Goal: Task Accomplishment & Management: Use online tool/utility

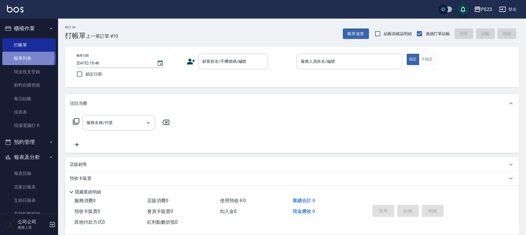
click at [21, 57] on link "帳單列表" at bounding box center [28, 58] width 53 height 13
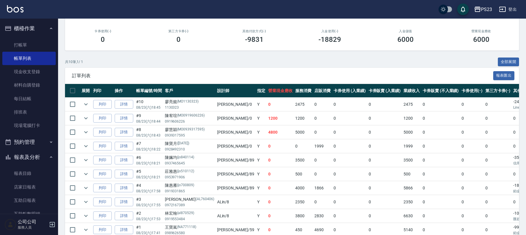
scroll to position [110, 0]
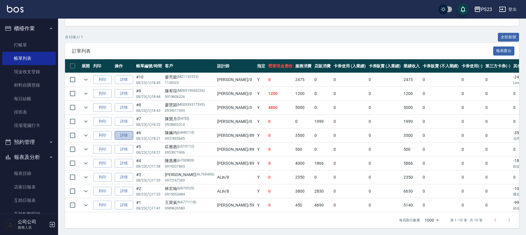
click at [125, 131] on link "詳情" at bounding box center [124, 135] width 19 height 9
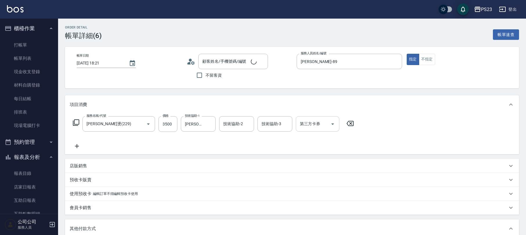
type input "[DATE] 18:21"
type input "[PERSON_NAME]-89"
type input "[PERSON_NAME]燙(229)"
type input "[PERSON_NAME]/0937465645/jo840114"
click at [169, 123] on input "3500" at bounding box center [168, 124] width 19 height 16
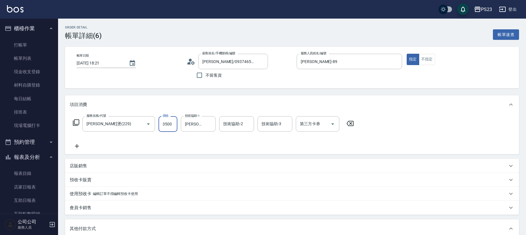
type input "3"
type input "0"
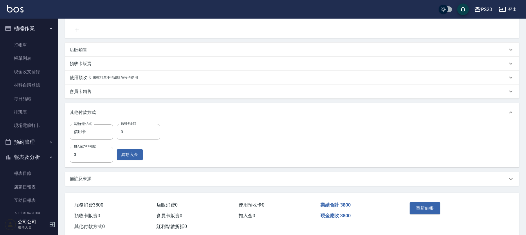
type input "3800"
click at [130, 133] on input "0" at bounding box center [139, 132] width 44 height 16
type input "3800"
click at [419, 208] on button "重新結帳" at bounding box center [425, 208] width 31 height 12
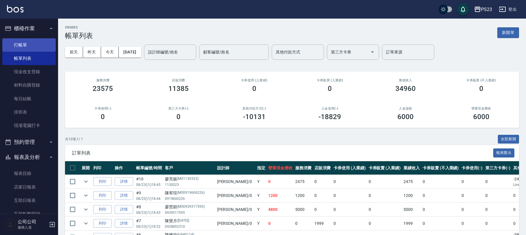
click at [28, 41] on link "打帳單" at bounding box center [28, 44] width 53 height 13
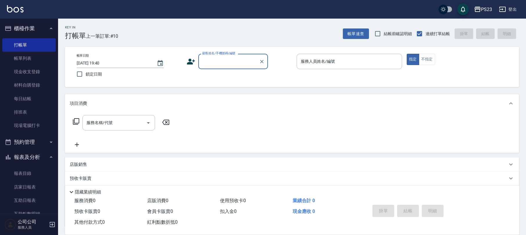
click at [223, 63] on input "顧客姓名/手機號碼/編號" at bounding box center [229, 61] width 56 height 10
click at [357, 31] on button "帳單速查" at bounding box center [356, 33] width 26 height 11
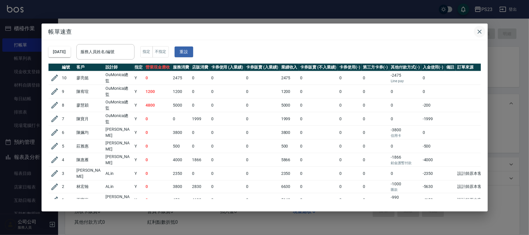
click at [480, 30] on icon "button" at bounding box center [479, 31] width 7 height 7
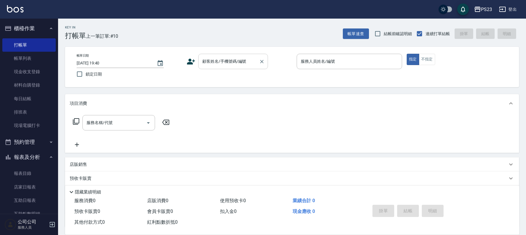
click at [238, 61] on input "顧客姓名/手機號碼/編號" at bounding box center [229, 61] width 56 height 10
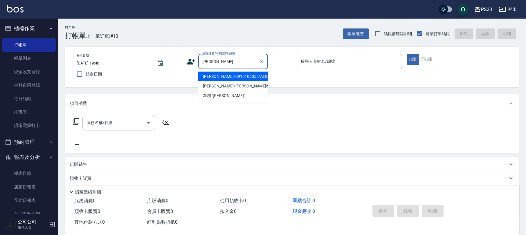
drag, startPoint x: 254, startPoint y: 80, endPoint x: 261, endPoint y: 78, distance: 7.2
click at [254, 80] on li "[PERSON_NAME]/0915106055/AL001018" at bounding box center [233, 77] width 70 height 10
type input "[PERSON_NAME]/0915106055/AL001018"
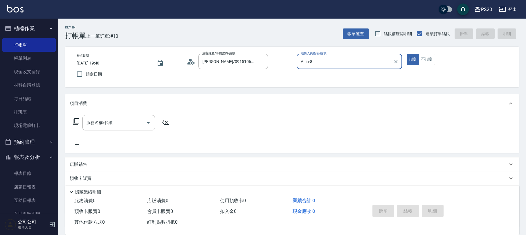
type input "ALin-8"
drag, startPoint x: 86, startPoint y: 125, endPoint x: 85, endPoint y: 122, distance: 3.2
click at [86, 125] on div "服務名稱/代號 服務名稱/代號" at bounding box center [118, 122] width 73 height 15
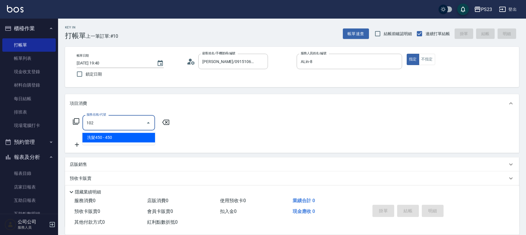
type input "洗髮450(102)"
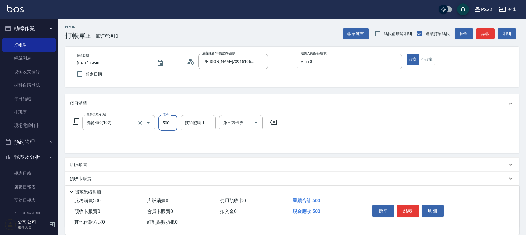
type input "500"
type input "ALin-8"
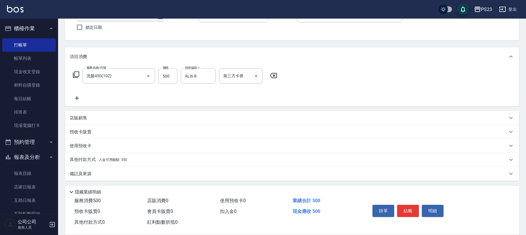
click at [87, 172] on p "備註及來源" at bounding box center [81, 174] width 22 height 6
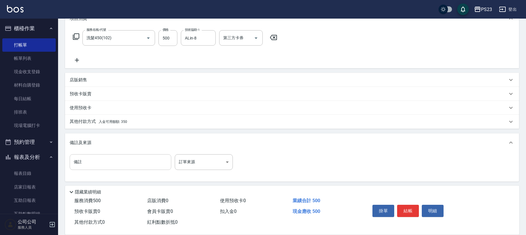
scroll to position [86, 0]
click at [193, 153] on div "備註 備註 訂單來源 ​ 訂單來源" at bounding box center [292, 166] width 454 height 30
click at [191, 158] on body "PS23 登出 櫃檯作業 打帳單 帳單列表 現金收支登錄 材料自購登錄 每日結帳 排班表 現場電腦打卡 預約管理 預約管理 單日預約紀錄 單週預約紀錄 報表及…" at bounding box center [263, 74] width 526 height 321
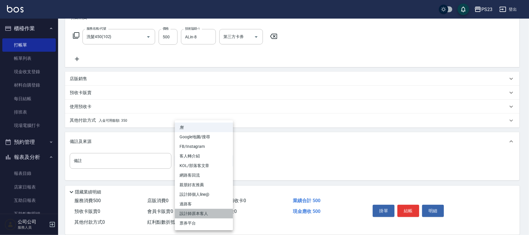
click at [203, 213] on li "設計師原本客人" at bounding box center [204, 214] width 58 height 10
type input "設計師原本客人"
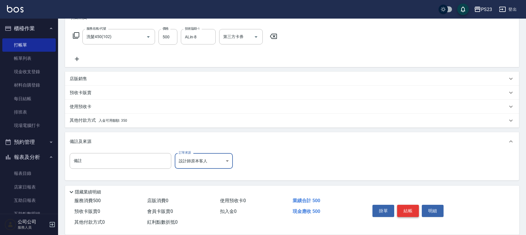
click at [414, 210] on button "結帳" at bounding box center [408, 211] width 22 height 12
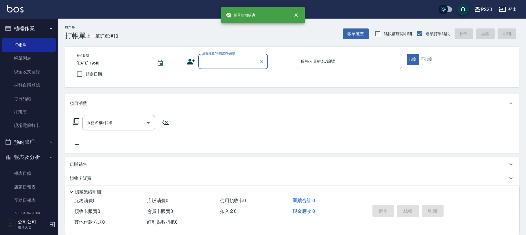
scroll to position [0, 0]
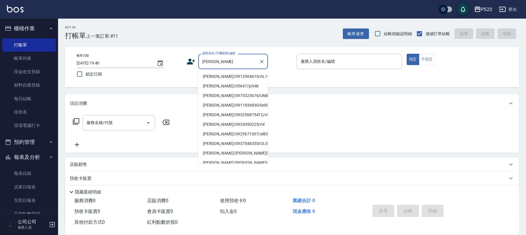
click at [247, 77] on li "[PERSON_NAME]/0912904610/AL1003" at bounding box center [233, 77] width 70 height 10
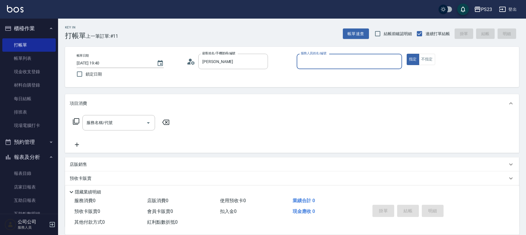
type input "[PERSON_NAME]/0912904610/AL1003"
type input "ALin-8"
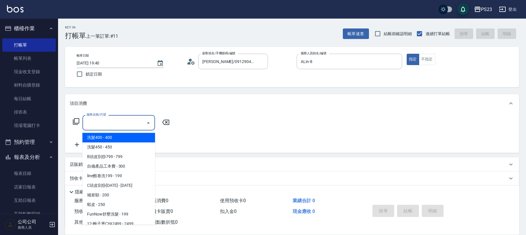
click at [114, 127] on input "服務名稱/代號" at bounding box center [114, 123] width 59 height 10
type input "3"
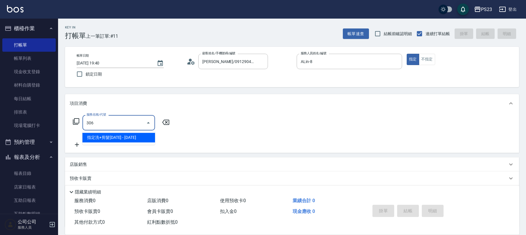
type input "指定洗+剪髮1500(306)"
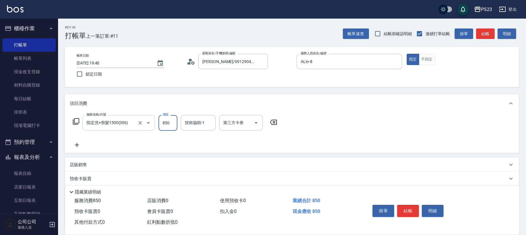
type input "850"
type input "ALin-8"
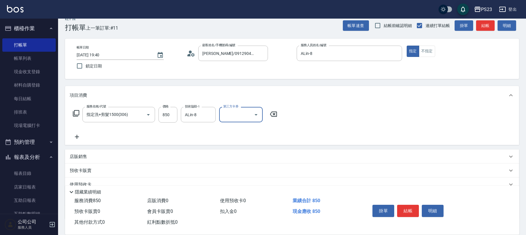
scroll to position [47, 0]
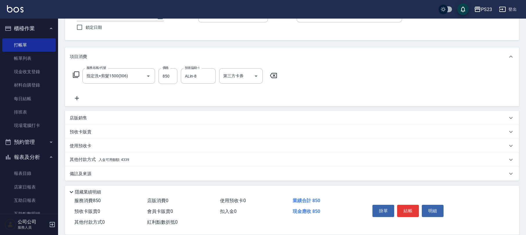
drag, startPoint x: 86, startPoint y: 171, endPoint x: 102, endPoint y: 170, distance: 16.3
click at [87, 171] on p "備註及來源" at bounding box center [81, 174] width 22 height 6
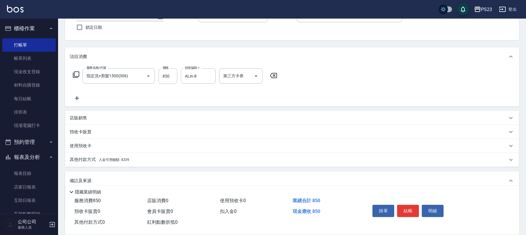
scroll to position [85, 0]
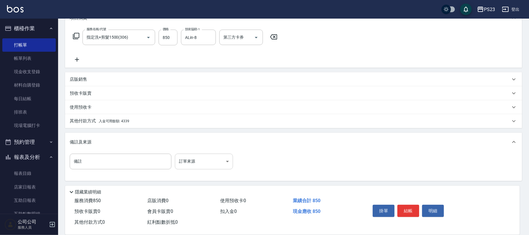
click at [206, 165] on body "PS23 登出 櫃檯作業 打帳單 帳單列表 現金收支登錄 材料自購登錄 每日結帳 排班表 現場電腦打卡 預約管理 預約管理 單日預約紀錄 單週預約紀錄 報表及…" at bounding box center [264, 75] width 529 height 321
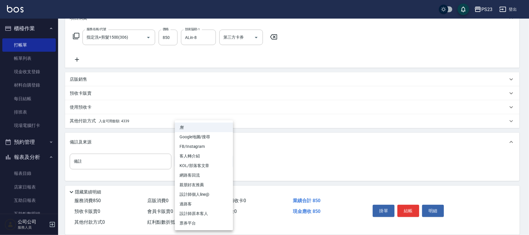
click at [205, 213] on li "設計師原本客人" at bounding box center [204, 214] width 58 height 10
type input "設計師原本客人"
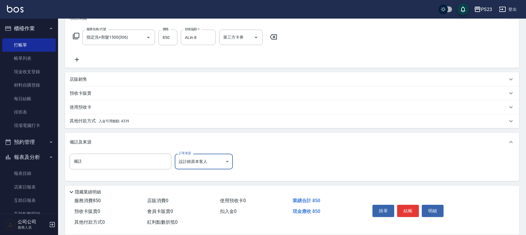
click at [119, 120] on span "入金可用餘額: 4339" at bounding box center [114, 121] width 31 height 4
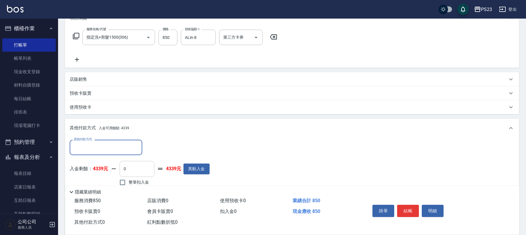
scroll to position [0, 0]
drag, startPoint x: 129, startPoint y: 187, endPoint x: 130, endPoint y: 184, distance: 3.5
click at [129, 189] on div "隱藏業績明細" at bounding box center [294, 192] width 452 height 7
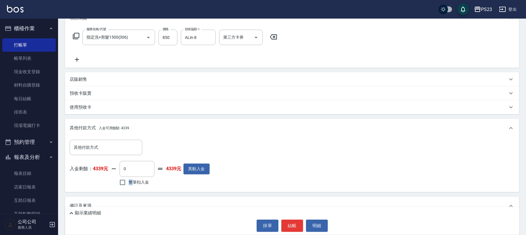
drag, startPoint x: 131, startPoint y: 183, endPoint x: 136, endPoint y: 183, distance: 5.5
click at [133, 183] on span "整筆扣入金" at bounding box center [139, 182] width 20 height 6
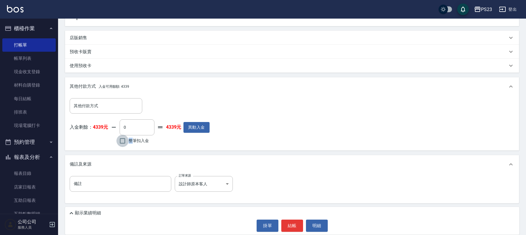
click at [128, 139] on input "整筆扣入金" at bounding box center [122, 141] width 12 height 12
checkbox input "true"
type input "850"
click at [297, 227] on button "結帳" at bounding box center [292, 226] width 22 height 12
type input "[DATE] 19:41"
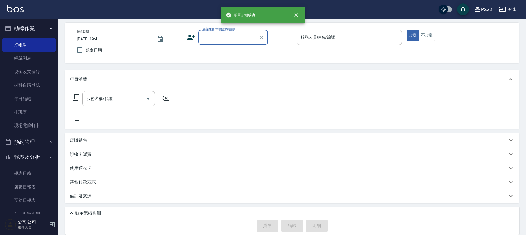
scroll to position [0, 0]
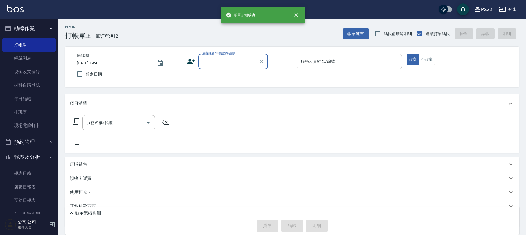
click at [76, 213] on p "顯示業績明細" at bounding box center [88, 213] width 26 height 6
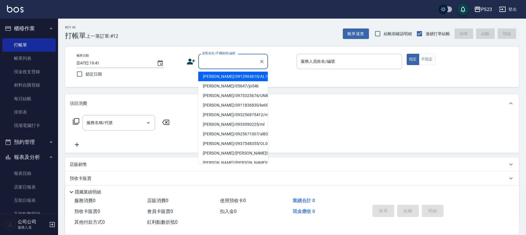
click at [234, 63] on input "顧客姓名/手機號碼/編號" at bounding box center [229, 61] width 56 height 10
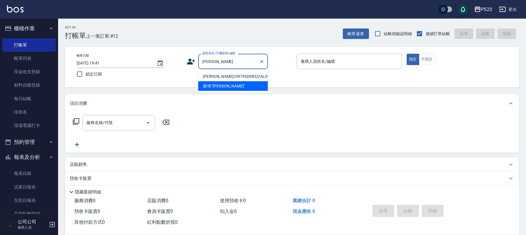
click at [238, 81] on li "[PERSON_NAME]/0979509832/AL0979509832" at bounding box center [233, 77] width 70 height 10
type input "[PERSON_NAME]/0979509832/AL0979509832"
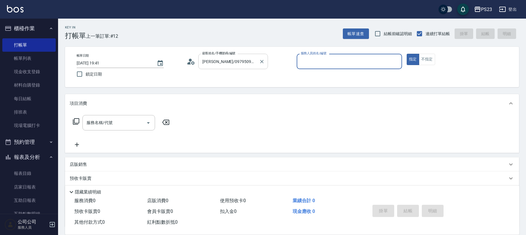
type input "ALin-8"
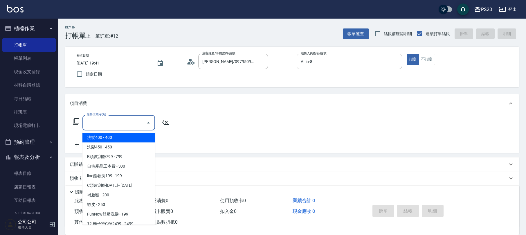
click at [127, 119] on input "服務名稱/代號" at bounding box center [114, 123] width 59 height 10
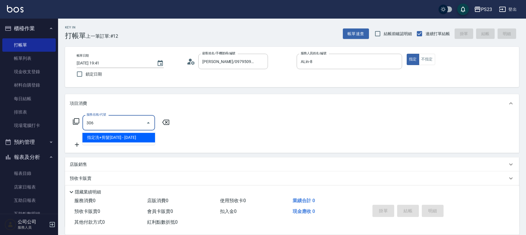
type input "指定洗+剪髮1500(306)"
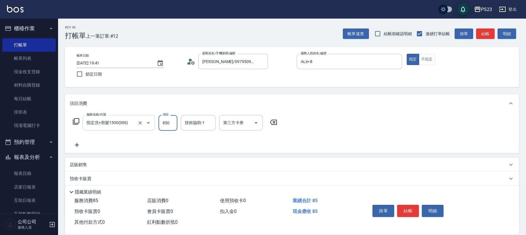
type input "850"
type input "ALin-8"
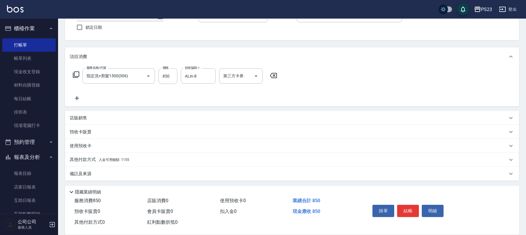
click at [109, 168] on div "備註及來源" at bounding box center [292, 174] width 454 height 14
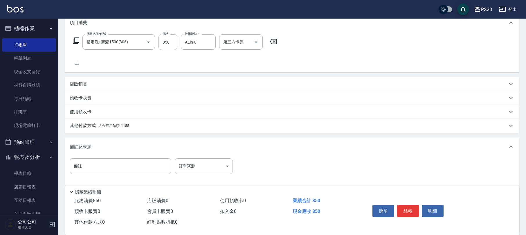
scroll to position [86, 0]
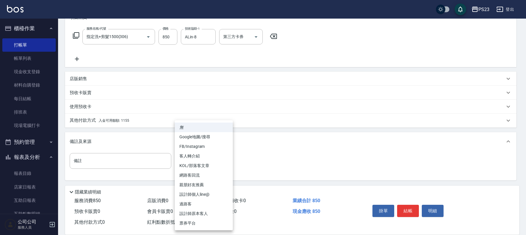
click at [201, 165] on body "PS23 登出 櫃檯作業 打帳單 帳單列表 現金收支登錄 材料自購登錄 每日結帳 排班表 現場電腦打卡 預約管理 預約管理 單日預約紀錄 單週預約紀錄 報表及…" at bounding box center [263, 74] width 526 height 321
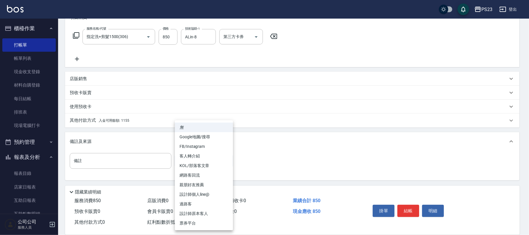
click at [198, 214] on li "設計師原本客人" at bounding box center [204, 214] width 58 height 10
type input "設計師原本客人"
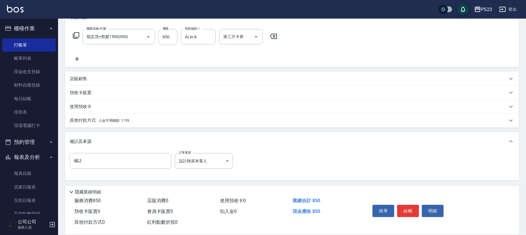
click at [131, 121] on div "其他付款方式 入金可用餘額: 1155" at bounding box center [289, 120] width 438 height 6
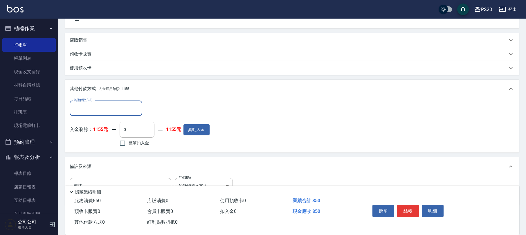
scroll to position [149, 0]
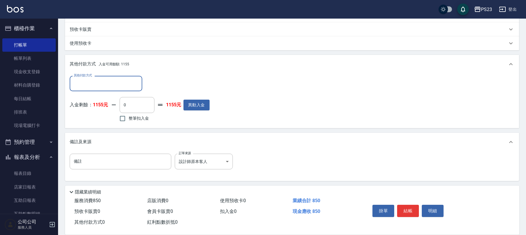
click at [142, 116] on span "整筆扣入金" at bounding box center [139, 118] width 20 height 6
click at [129, 116] on input "整筆扣入金" at bounding box center [122, 118] width 12 height 12
checkbox input "true"
type input "850"
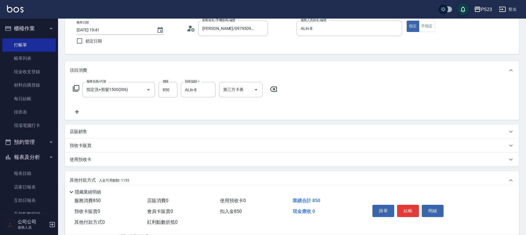
scroll to position [0, 0]
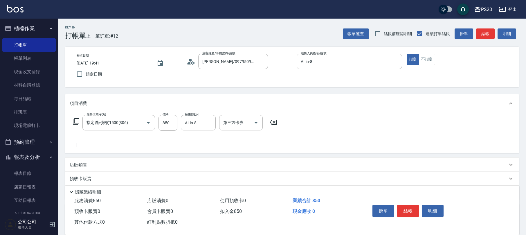
click at [193, 62] on icon at bounding box center [191, 61] width 9 height 9
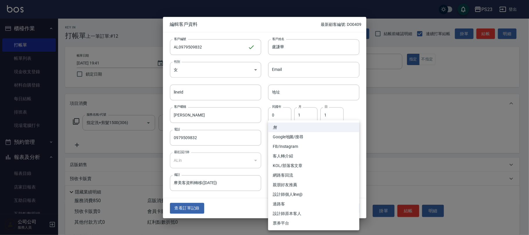
click at [302, 141] on body "PS23 登出 櫃檯作業 打帳單 帳單列表 現金收支登錄 材料自購登錄 每日結帳 排班表 現場電腦打卡 預約管理 預約管理 單日預約紀錄 單週預約紀錄 報表及…" at bounding box center [264, 192] width 529 height 385
click at [288, 212] on li "設計師原本客人" at bounding box center [313, 214] width 91 height 10
type input "設計師原本客人"
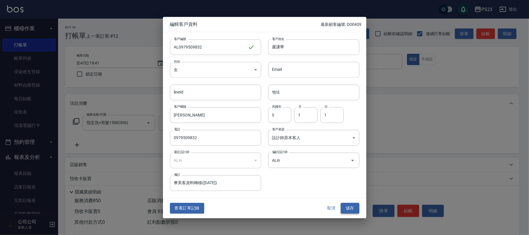
click at [351, 207] on button "儲存" at bounding box center [350, 208] width 19 height 11
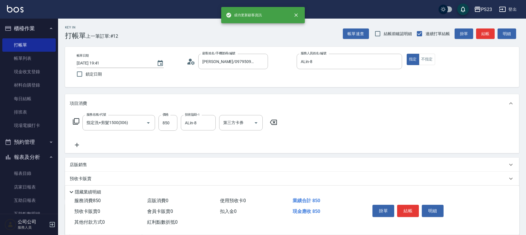
scroll to position [149, 0]
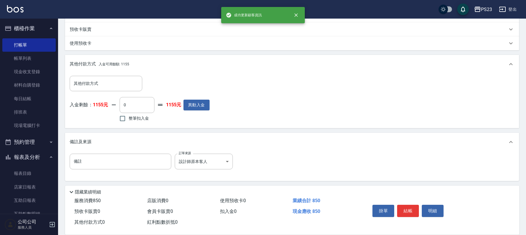
click at [133, 116] on span "整筆扣入金" at bounding box center [139, 118] width 20 height 6
click at [129, 116] on input "整筆扣入金" at bounding box center [122, 118] width 12 height 12
checkbox input "true"
type input "850"
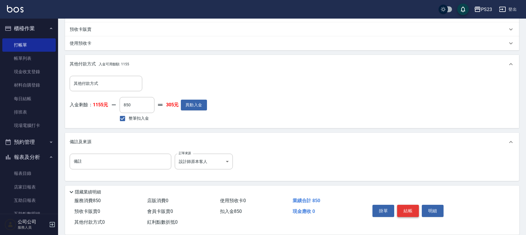
click at [408, 210] on button "結帳" at bounding box center [408, 211] width 22 height 12
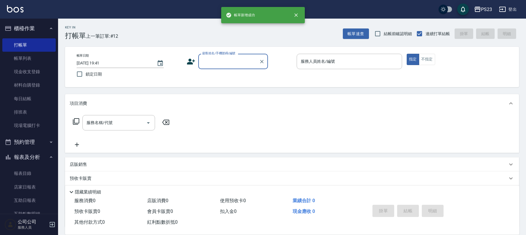
scroll to position [0, 0]
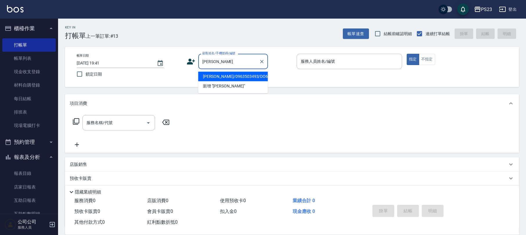
click at [252, 77] on li "[PERSON_NAME]/0963503493/DO660318" at bounding box center [233, 77] width 70 height 10
type input "[PERSON_NAME]/0963503493/DO660318"
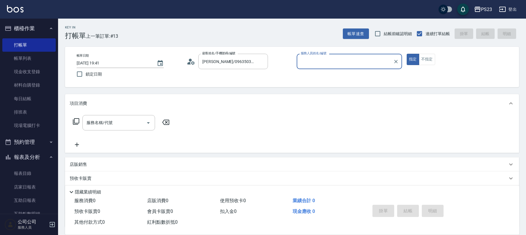
type input "Donna-75"
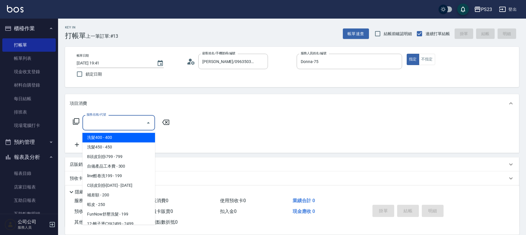
click at [134, 121] on input "服務名稱/代號" at bounding box center [114, 123] width 59 height 10
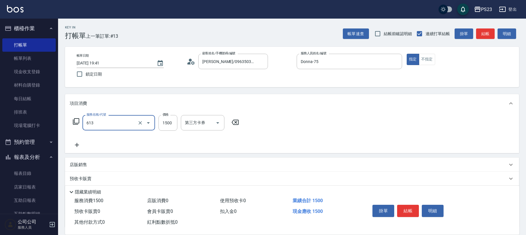
type input "火山泥單次(613)"
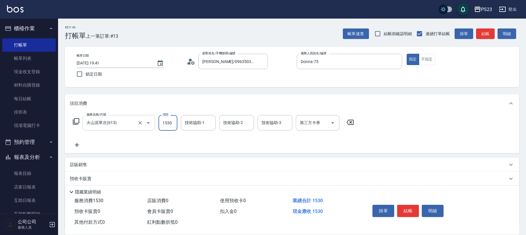
type input "1530"
type input "Donna-75"
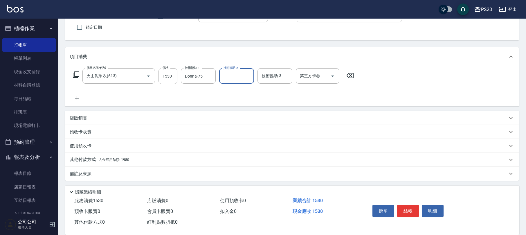
click at [93, 173] on div "備註及來源" at bounding box center [289, 174] width 438 height 6
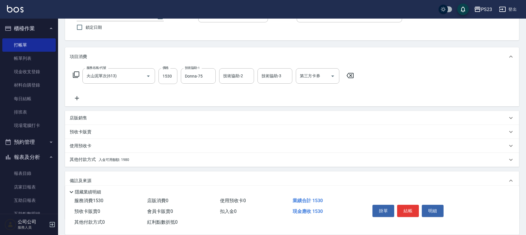
scroll to position [86, 0]
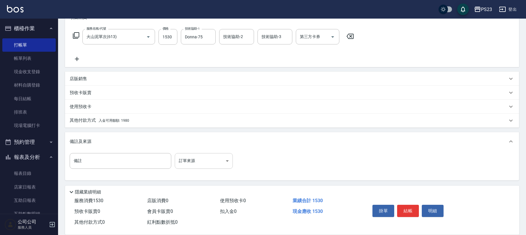
click at [190, 161] on body "PS23 登出 櫃檯作業 打帳單 帳單列表 現金收支登錄 材料自購登錄 每日結帳 排班表 現場電腦打卡 預約管理 預約管理 單日預約紀錄 單週預約紀錄 報表及…" at bounding box center [263, 74] width 526 height 321
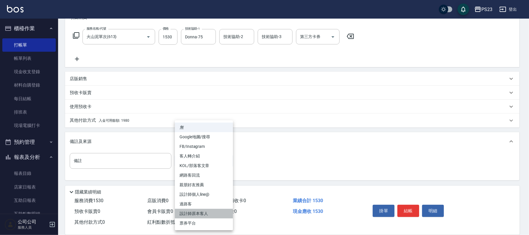
click at [196, 210] on li "設計師原本客人" at bounding box center [204, 214] width 58 height 10
type input "設計師原本客人"
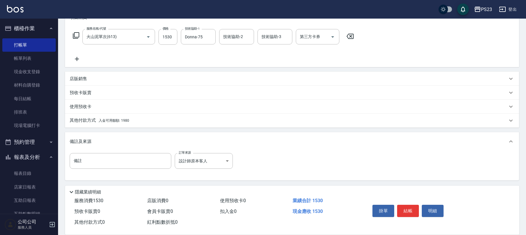
click at [132, 120] on div "其他付款方式 入金可用餘額: 1980" at bounding box center [289, 120] width 438 height 6
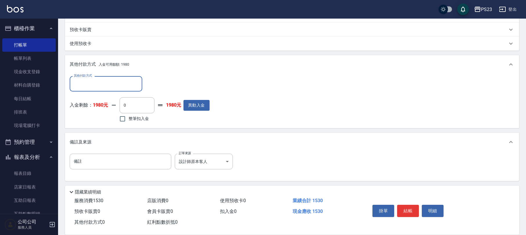
scroll to position [0, 0]
click at [140, 123] on label "整筆扣入金" at bounding box center [132, 118] width 33 height 12
click at [129, 123] on input "整筆扣入金" at bounding box center [122, 118] width 12 height 12
checkbox input "true"
type input "1530"
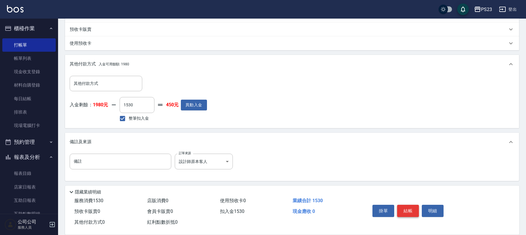
click at [411, 210] on button "結帳" at bounding box center [408, 211] width 22 height 12
type input "[DATE] 19:42"
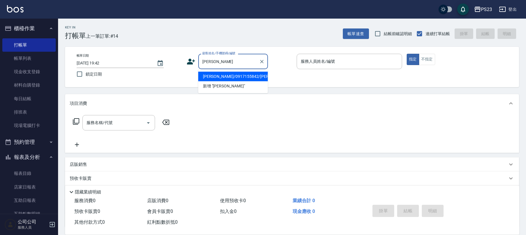
click at [244, 79] on li "[PERSON_NAME]/0917155842/[PERSON_NAME]" at bounding box center [233, 77] width 70 height 10
type input "[PERSON_NAME]/0917155842/[PERSON_NAME]"
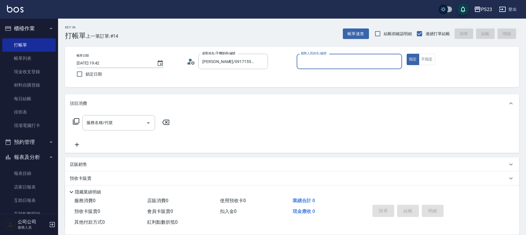
click at [189, 59] on icon at bounding box center [191, 61] width 9 height 9
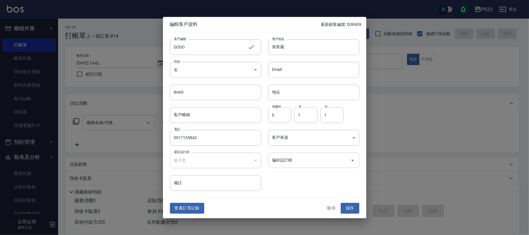
click at [295, 160] on input "偏好設計師" at bounding box center [309, 160] width 77 height 10
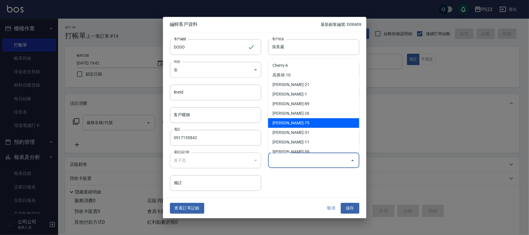
click at [292, 121] on li "[PERSON_NAME]-75" at bounding box center [313, 123] width 91 height 10
type input "黃子芸"
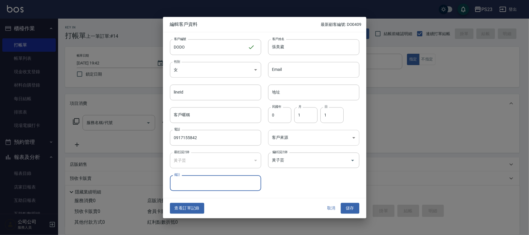
click at [290, 136] on body "PS23 登出 櫃檯作業 打帳單 帳單列表 現金收支登錄 材料自購登錄 每日結帳 排班表 現場電腦打卡 預約管理 預約管理 單日預約紀錄 單週預約紀錄 報表及…" at bounding box center [264, 141] width 529 height 282
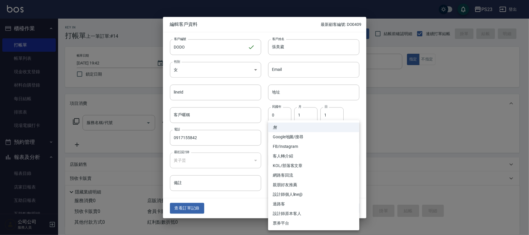
click at [295, 212] on li "設計師原本客人" at bounding box center [313, 214] width 91 height 10
type input "設計師原本客人"
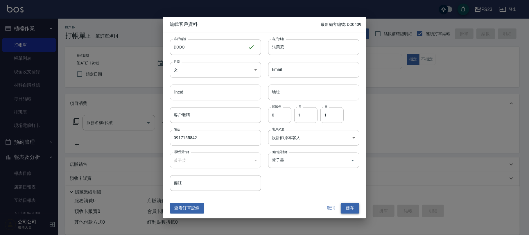
click at [348, 207] on button "儲存" at bounding box center [350, 208] width 19 height 11
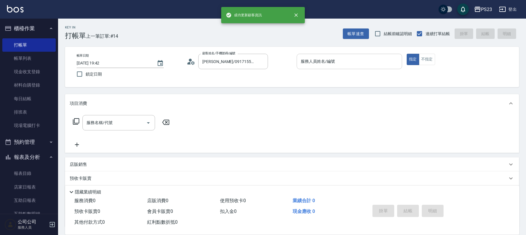
click at [342, 61] on input "服務人員姓名/編號" at bounding box center [349, 61] width 100 height 10
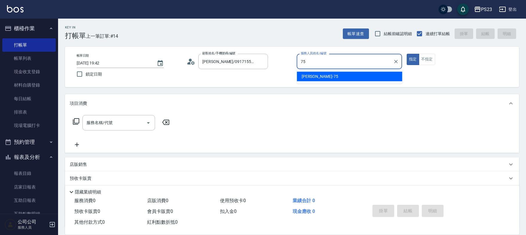
type input "Donna-75"
type button "true"
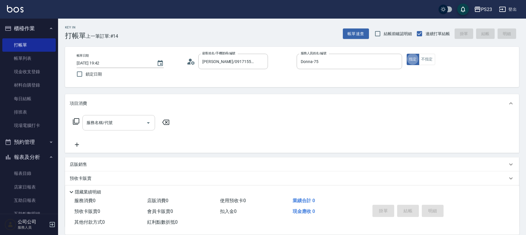
click at [122, 122] on input "服務名稱/代號" at bounding box center [114, 123] width 59 height 10
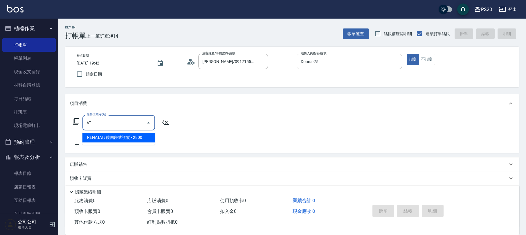
type input "A"
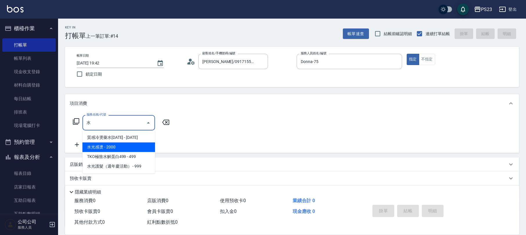
click at [110, 148] on span "水光感燙 - 2000" at bounding box center [118, 147] width 73 height 10
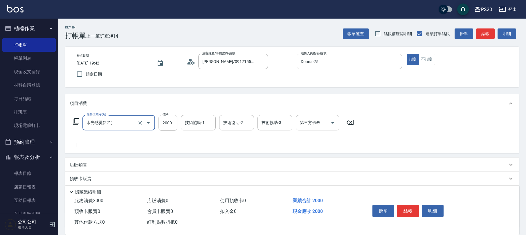
type input "水光感燙(221)"
click at [168, 126] on input "2000" at bounding box center [168, 123] width 19 height 16
type input "2589"
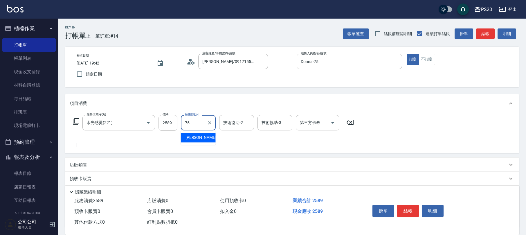
type input "Donna-75"
click at [78, 166] on p "店販銷售" at bounding box center [78, 165] width 17 height 6
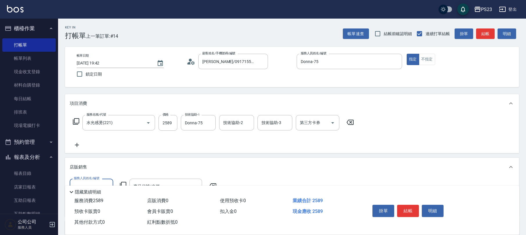
scroll to position [0, 0]
type input "Donna-75"
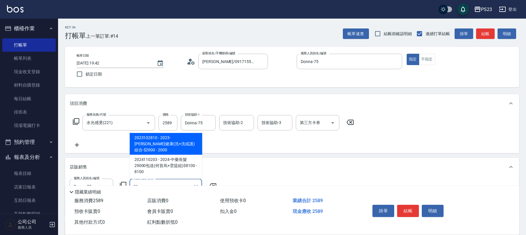
type input "8"
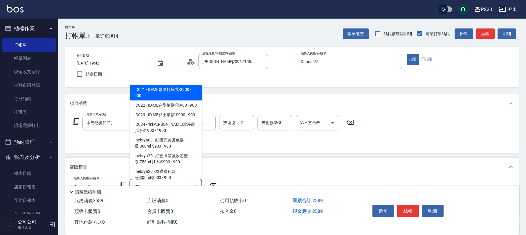
scroll to position [181, 0]
type input "ID-ME造型精華霜-$900"
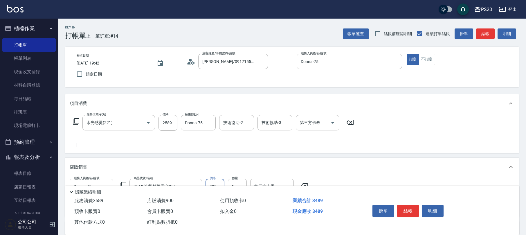
scroll to position [77, 0]
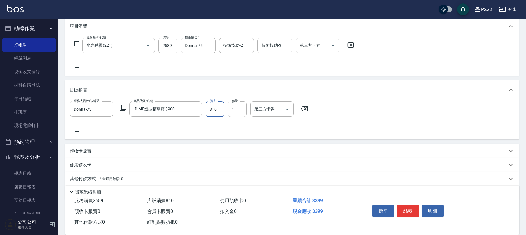
type input "810"
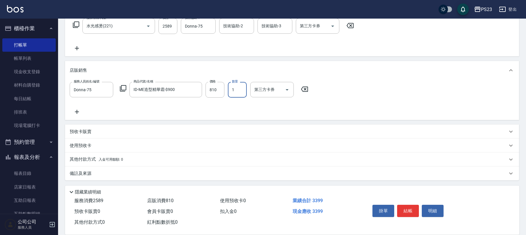
drag, startPoint x: 83, startPoint y: 176, endPoint x: 93, endPoint y: 174, distance: 10.1
click at [85, 176] on p "備註及來源" at bounding box center [81, 174] width 22 height 6
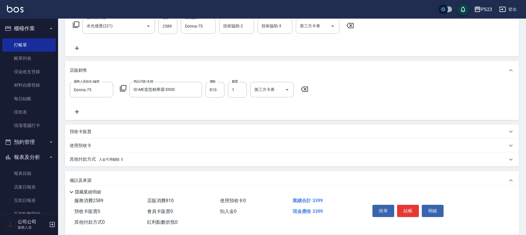
scroll to position [135, 0]
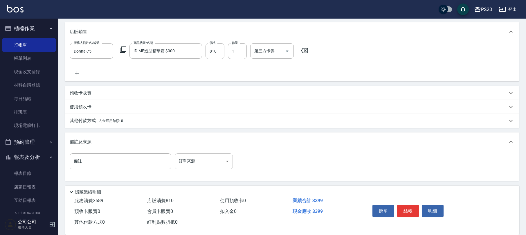
drag, startPoint x: 173, startPoint y: 159, endPoint x: 177, endPoint y: 159, distance: 3.5
click at [173, 159] on div "備註 備註 訂單來源 ​ 訂單來源" at bounding box center [153, 161] width 167 height 16
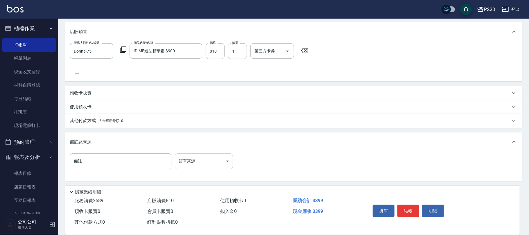
click at [184, 160] on body "PS23 登出 櫃檯作業 打帳單 帳單列表 現金收支登錄 材料自購登錄 每日結帳 排班表 現場電腦打卡 預約管理 預約管理 單日預約紀錄 單週預約紀錄 報表及…" at bounding box center [264, 50] width 529 height 371
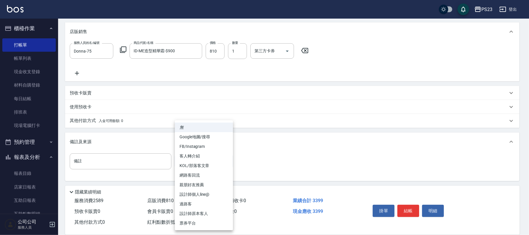
click at [202, 210] on li "設計師原本客人" at bounding box center [204, 214] width 58 height 10
type input "設計師原本客人"
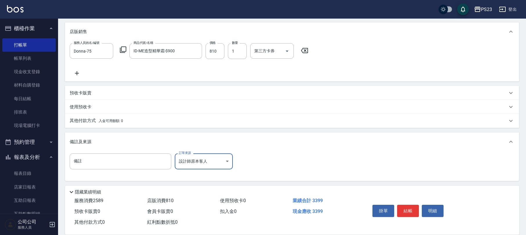
click at [105, 120] on span "入金可用餘額: 0" at bounding box center [111, 121] width 25 height 4
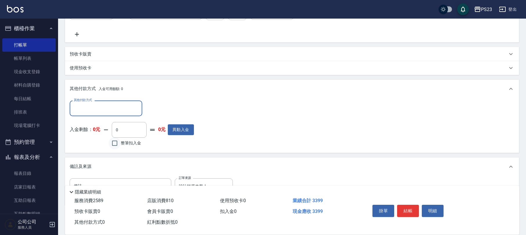
scroll to position [0, 0]
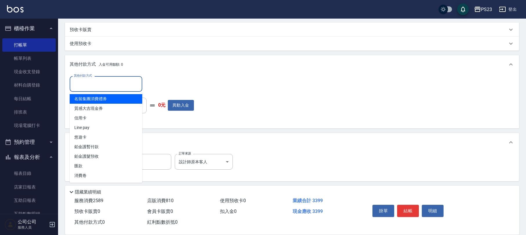
click at [109, 80] on input "其他付款方式" at bounding box center [105, 84] width 67 height 10
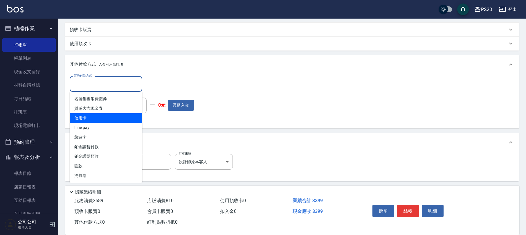
click at [91, 113] on span "信用卡" at bounding box center [106, 118] width 73 height 10
type input "信用卡"
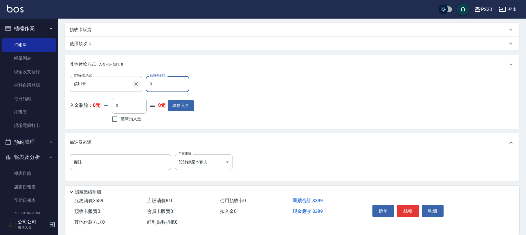
drag, startPoint x: 166, startPoint y: 86, endPoint x: 139, endPoint y: 84, distance: 28.0
click at [139, 84] on div "其他付款方式 信用卡 其他付款方式 信用卡金額 0 信用卡金額" at bounding box center [132, 84] width 124 height 16
type input "3399"
click at [412, 205] on button "結帳" at bounding box center [408, 211] width 22 height 12
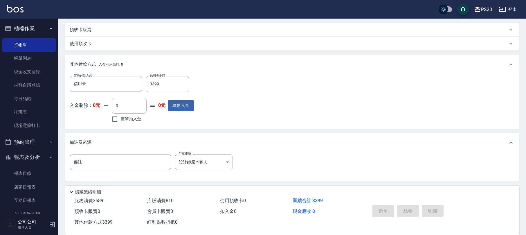
type input "[DATE] 19:43"
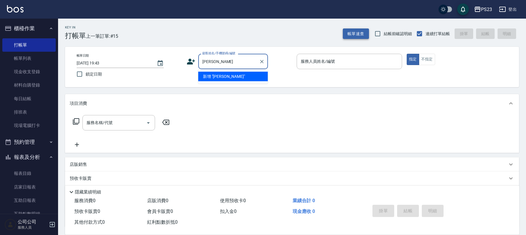
type input "[PERSON_NAME]"
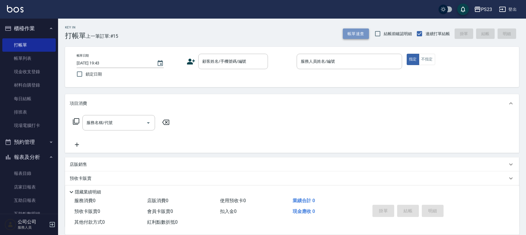
click at [356, 31] on button "帳單速查" at bounding box center [356, 33] width 26 height 11
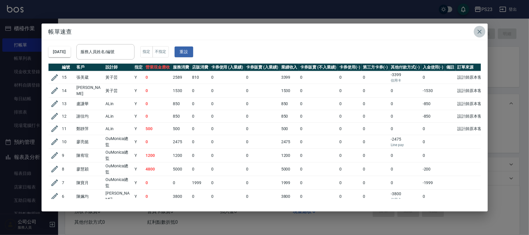
click at [478, 28] on icon "button" at bounding box center [479, 31] width 7 height 7
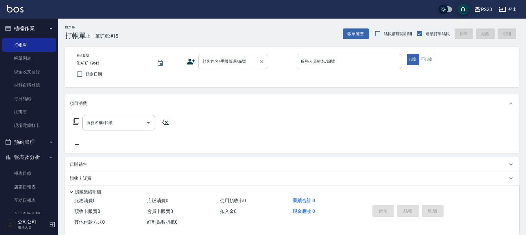
click at [231, 62] on input "顧客姓名/手機號碼/編號" at bounding box center [229, 61] width 56 height 10
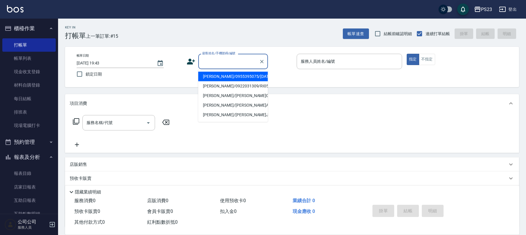
click at [262, 73] on li "[PERSON_NAME]/0955395075/[DATE]" at bounding box center [233, 77] width 70 height 10
type input "[PERSON_NAME]/0955395075/[DATE]"
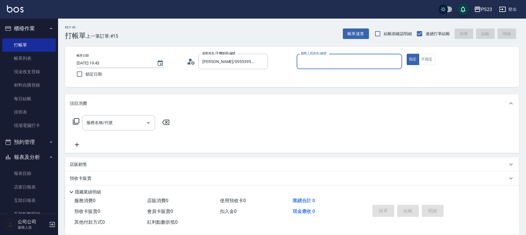
click at [193, 60] on icon at bounding box center [191, 61] width 9 height 9
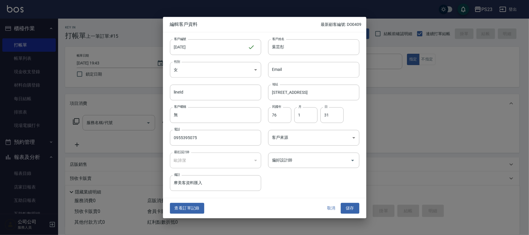
click at [299, 152] on div "偏好設計師 偏好設計師" at bounding box center [310, 157] width 98 height 23
click at [294, 157] on input "偏好設計師" at bounding box center [309, 160] width 77 height 10
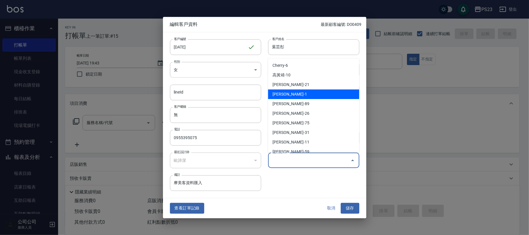
click at [294, 92] on li "[PERSON_NAME]-1" at bounding box center [313, 94] width 91 height 10
type input "歐諦潔"
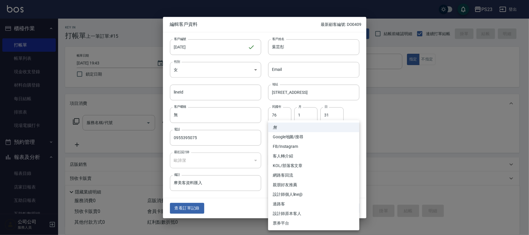
click at [290, 134] on body "PS23 登出 櫃檯作業 打帳單 帳單列表 現金收支登錄 材料自購登錄 每日結帳 排班表 現場電腦打卡 預約管理 預約管理 單日預約紀錄 單週預約紀錄 報表及…" at bounding box center [264, 141] width 529 height 282
drag, startPoint x: 288, startPoint y: 211, endPoint x: 298, endPoint y: 212, distance: 9.9
click at [288, 212] on li "設計師原本客人" at bounding box center [313, 214] width 91 height 10
type input "設計師原本客人"
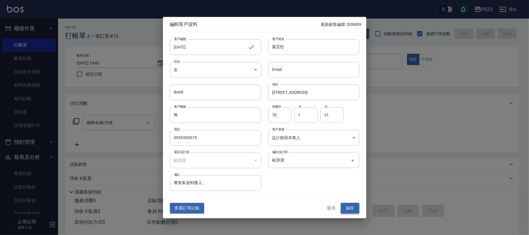
click at [348, 210] on button "儲存" at bounding box center [350, 208] width 19 height 11
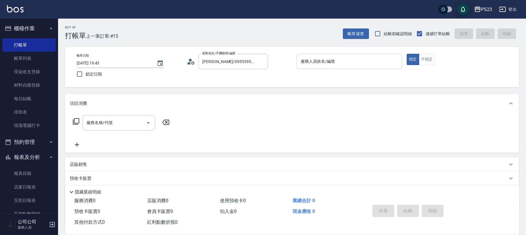
click at [372, 68] on div "服務人員姓名/編號" at bounding box center [349, 61] width 105 height 15
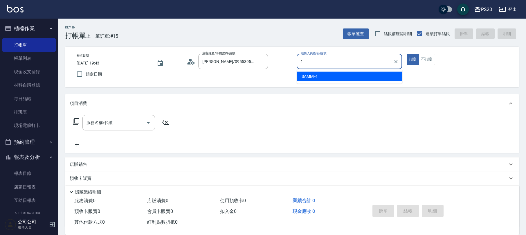
type input "SAMMI-1"
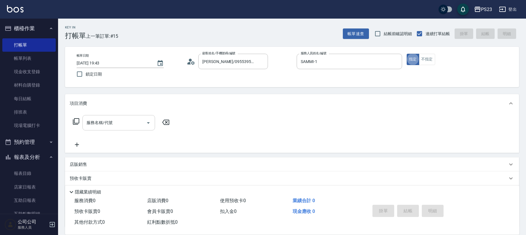
click at [109, 120] on div "服務名稱/代號 服務名稱/代號" at bounding box center [118, 122] width 73 height 15
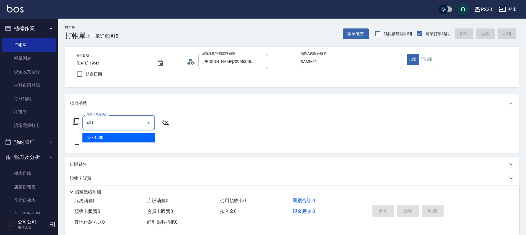
type input "染(401)"
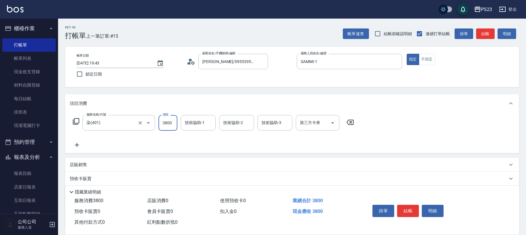
type input "3800"
type input "青惠-26"
type input "SAMMI-1"
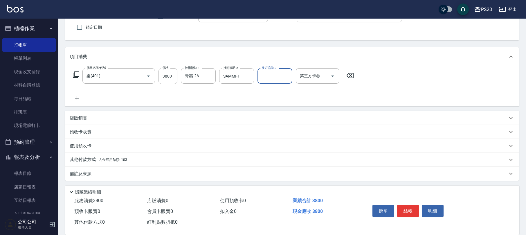
click at [87, 175] on p "備註及來源" at bounding box center [81, 174] width 22 height 6
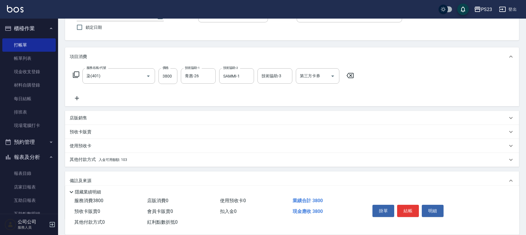
scroll to position [86, 0]
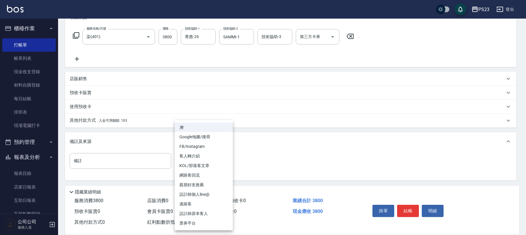
click at [213, 166] on body "PS23 登出 櫃檯作業 打帳單 帳單列表 現金收支登錄 材料自購登錄 每日結帳 排班表 現場電腦打卡 預約管理 預約管理 單日預約紀錄 單週預約紀錄 報表及…" at bounding box center [263, 74] width 526 height 321
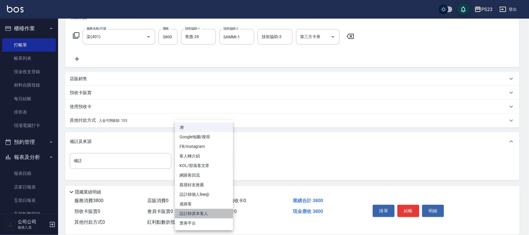
click at [204, 214] on li "設計師原本客人" at bounding box center [204, 214] width 58 height 10
type input "設計師原本客人"
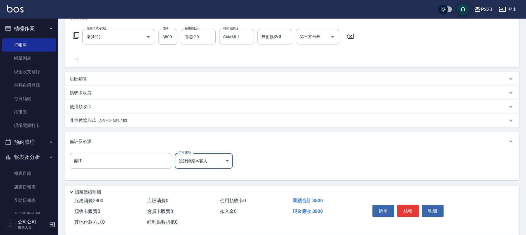
click at [105, 120] on span "入金可用餘額: 103" at bounding box center [113, 121] width 28 height 4
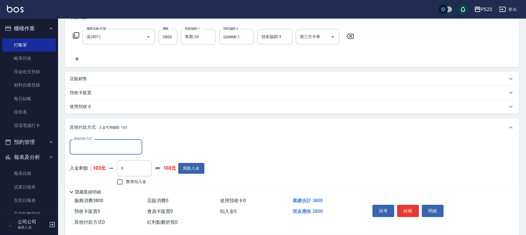
scroll to position [0, 0]
click at [102, 142] on input "其他付款方式" at bounding box center [105, 147] width 67 height 10
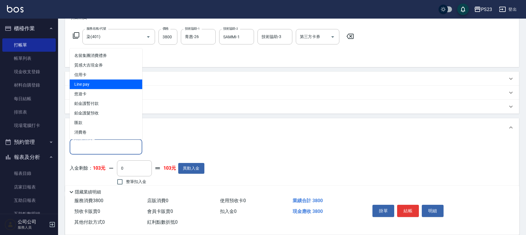
click at [85, 83] on span "Line pay" at bounding box center [106, 85] width 73 height 10
type input "Line pay"
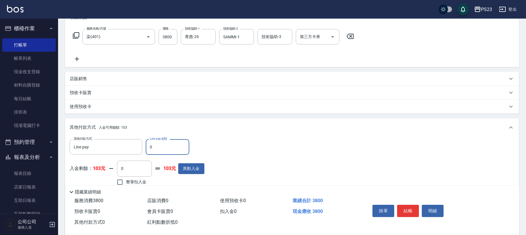
drag, startPoint x: 141, startPoint y: 142, endPoint x: 144, endPoint y: 142, distance: 3.5
click at [144, 142] on div "其他付款方式 Line pay 其他付款方式 Line pay金額 0 Line pay金額" at bounding box center [137, 147] width 135 height 16
type input "3800"
click at [407, 211] on button "結帳" at bounding box center [408, 211] width 22 height 12
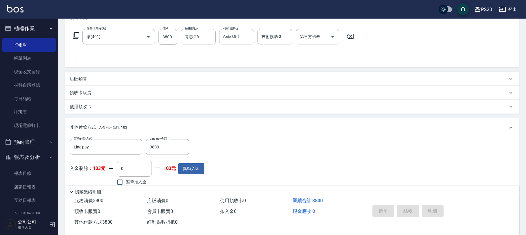
type input "[DATE] 19:44"
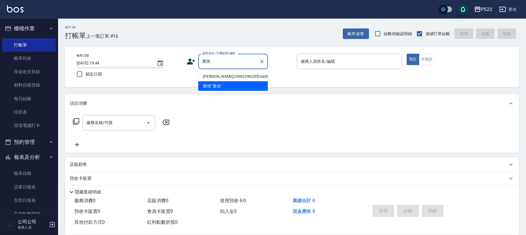
click at [234, 74] on li "[PERSON_NAME]/0983296205/sa0811205" at bounding box center [233, 77] width 70 height 10
type input "[PERSON_NAME]/0983296205/sa0811205"
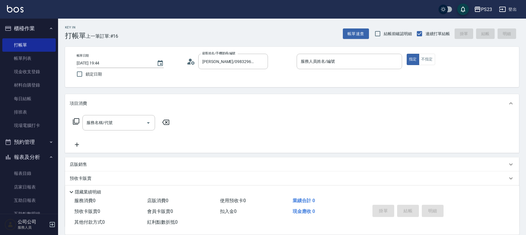
click at [191, 61] on icon at bounding box center [191, 61] width 9 height 9
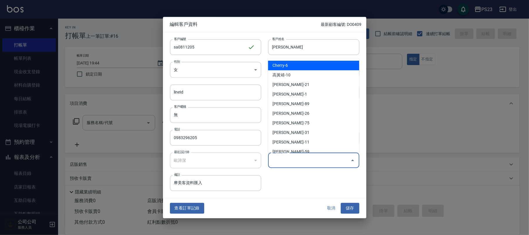
click at [285, 158] on div "偏好設計師 偏好設計師" at bounding box center [313, 160] width 91 height 15
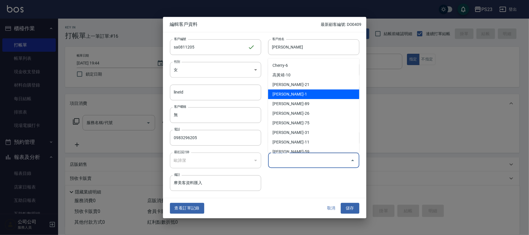
click at [298, 90] on li "[PERSON_NAME]-1" at bounding box center [313, 94] width 91 height 10
type input "歐諦潔"
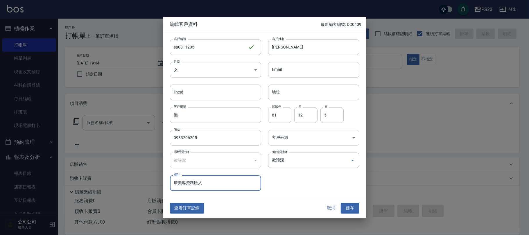
click at [295, 141] on body "PS23 登出 櫃檯作業 打帳單 帳單列表 現金收支登錄 材料自購登錄 每日結帳 排班表 現場電腦打卡 預約管理 預約管理 單日預約紀錄 單週預約紀錄 報表及…" at bounding box center [264, 141] width 529 height 282
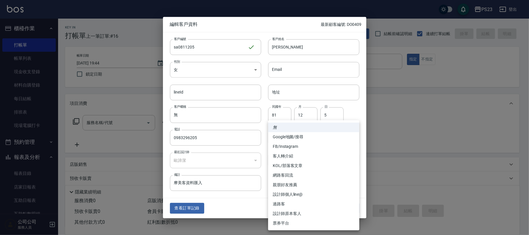
click at [291, 214] on li "設計師原本客人" at bounding box center [313, 214] width 91 height 10
type input "設計師原本客人"
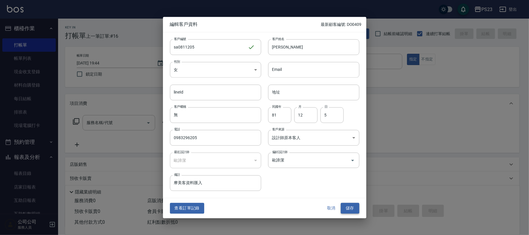
click at [343, 207] on button "儲存" at bounding box center [350, 208] width 19 height 11
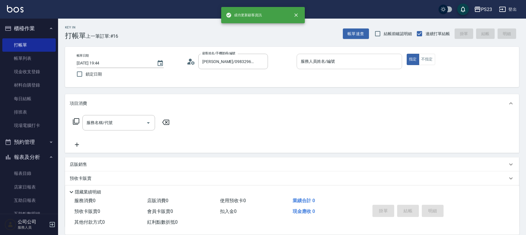
drag, startPoint x: 352, startPoint y: 60, endPoint x: 345, endPoint y: 69, distance: 11.5
click at [351, 60] on input "服務人員姓名/編號" at bounding box center [349, 61] width 100 height 10
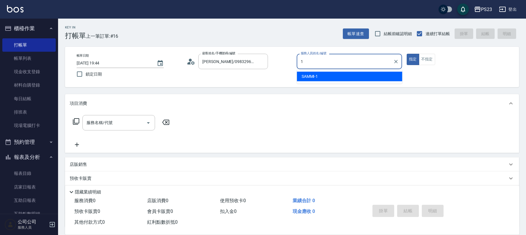
type input "SAMMI-1"
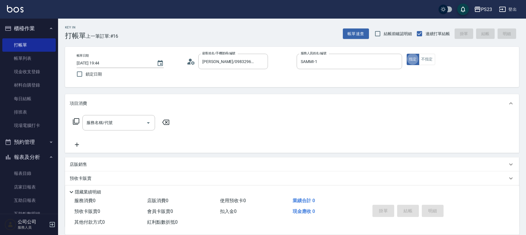
click at [103, 123] on div "服務名稱/代號 服務名稱/代號" at bounding box center [118, 122] width 73 height 15
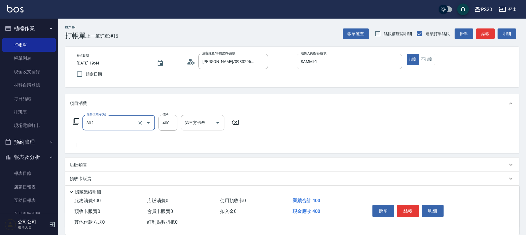
type input "單剪400(302)"
type input "500"
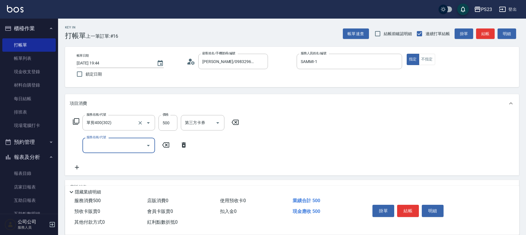
type input "4"
type input "區塊燙(227)"
type input "1800"
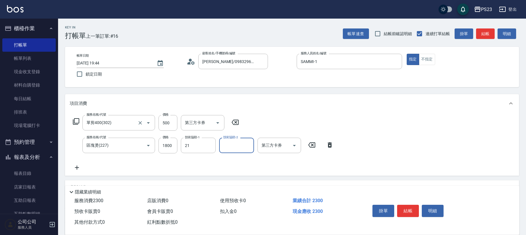
type input "Flora-21"
type input "SAMMI-1"
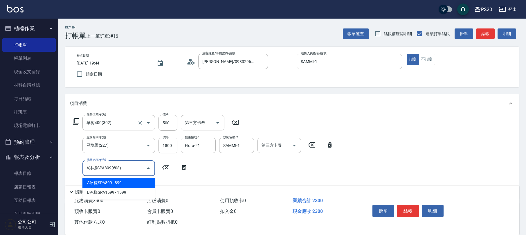
type input "A冰樣SPA899(608)"
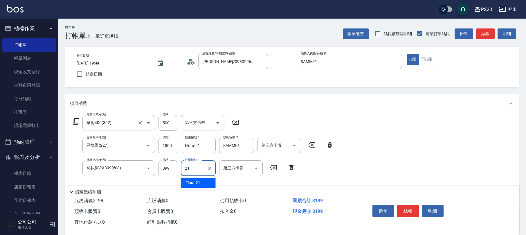
type input "Flora-21"
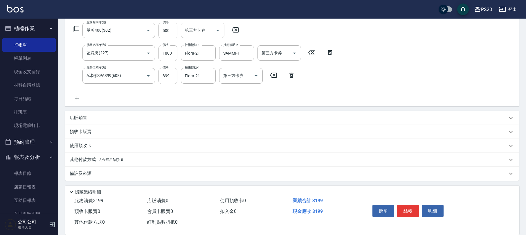
click at [96, 161] on p "其他付款方式 入金可用餘額: 0" at bounding box center [96, 160] width 53 height 6
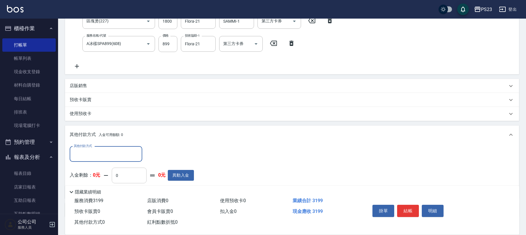
scroll to position [156, 0]
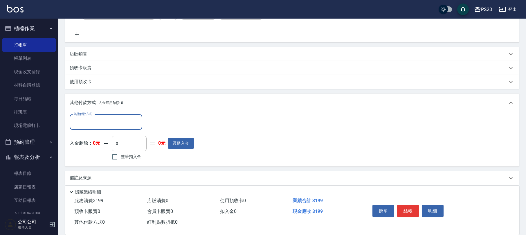
click at [119, 130] on div "其他付款方式 其他付款方式 入金剩餘： 0元 0 ​ 整筆扣入金 0元 異動入金" at bounding box center [132, 137] width 124 height 47
click at [116, 120] on input "其他付款方式" at bounding box center [105, 122] width 67 height 10
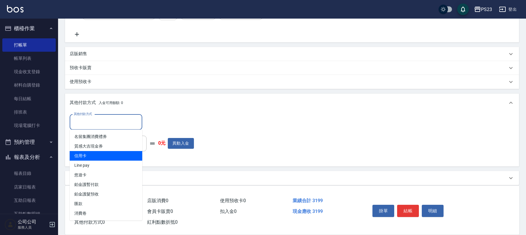
click at [95, 153] on span "信用卡" at bounding box center [106, 156] width 73 height 10
type input "信用卡"
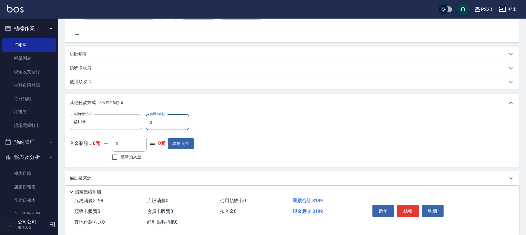
drag, startPoint x: 168, startPoint y: 122, endPoint x: 151, endPoint y: 122, distance: 16.6
click at [151, 122] on input "0" at bounding box center [168, 122] width 44 height 16
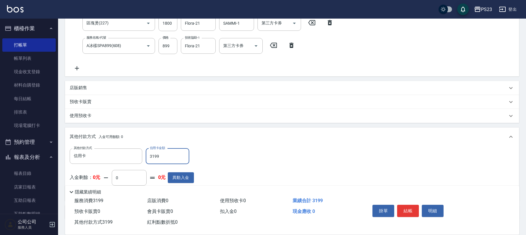
scroll to position [161, 0]
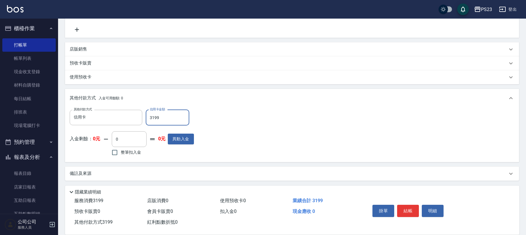
type input "3199"
click at [101, 171] on div "備註及來源" at bounding box center [289, 174] width 438 height 6
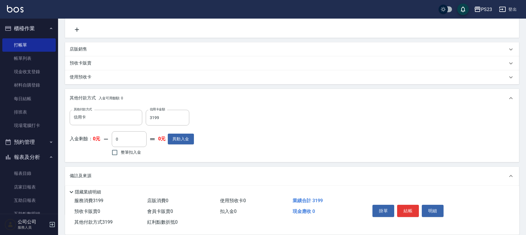
scroll to position [195, 0]
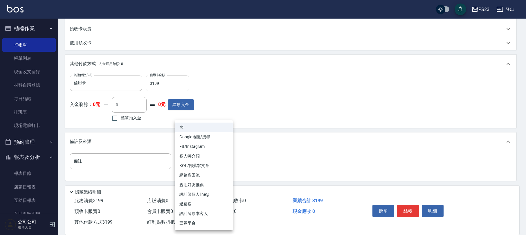
click at [211, 165] on body "PS23 登出 櫃檯作業 打帳單 帳單列表 現金收支登錄 材料自購登錄 每日結帳 排班表 現場電腦打卡 預約管理 預約管理 單日預約紀錄 單週預約紀錄 報表及…" at bounding box center [263, 20] width 526 height 430
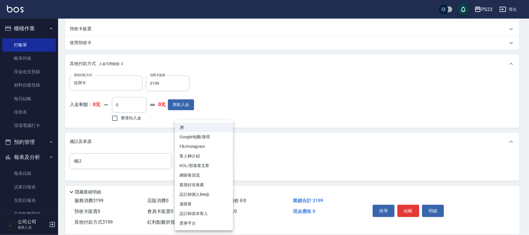
click at [193, 211] on li "設計師原本客人" at bounding box center [204, 214] width 58 height 10
type input "設計師原本客人"
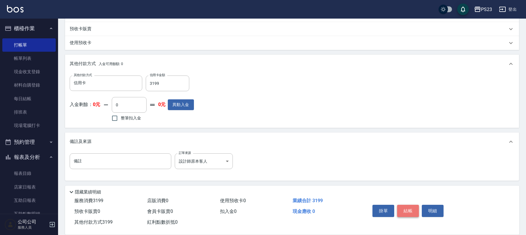
click at [407, 208] on button "結帳" at bounding box center [408, 211] width 22 height 12
type input "[DATE] 19:46"
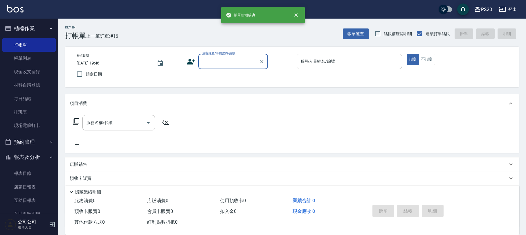
scroll to position [0, 0]
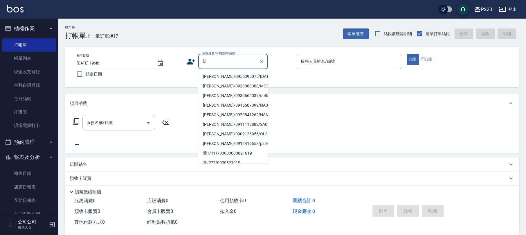
type input "[PERSON_NAME]/0955395075/[DATE]"
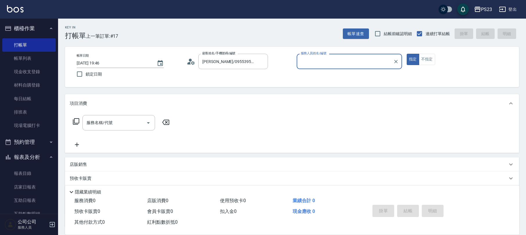
type input "SAMMI-1"
click at [101, 124] on input "服務名稱/代號" at bounding box center [114, 123] width 59 height 10
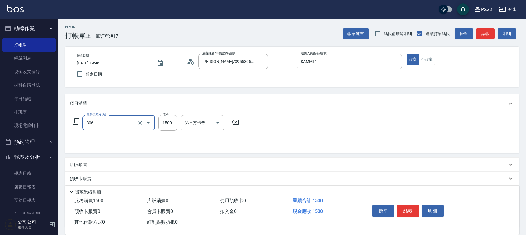
type input "指定洗+剪髮1500(306)"
type input "720"
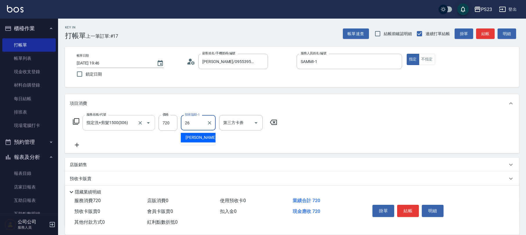
type input "青惠-26"
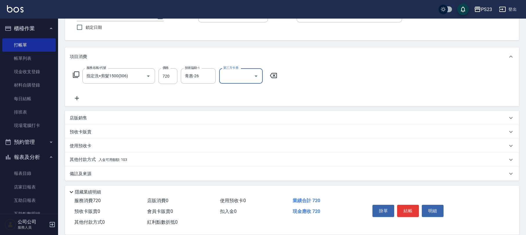
click at [88, 157] on p "其他付款方式 入金可用餘額: 103" at bounding box center [99, 160] width 58 height 6
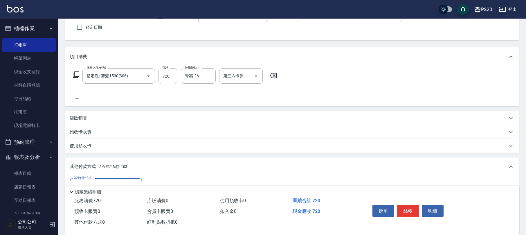
scroll to position [115, 0]
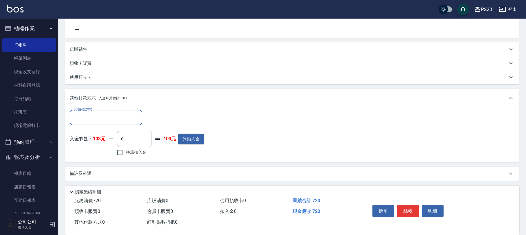
click at [114, 110] on div "其他付款方式" at bounding box center [106, 117] width 73 height 15
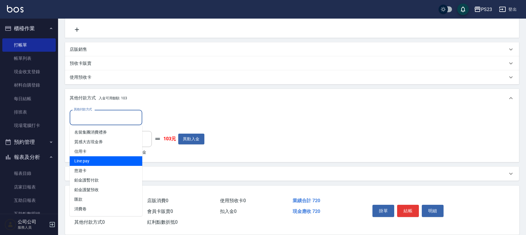
click at [100, 162] on span "Line pay" at bounding box center [106, 161] width 73 height 10
type input "Line pay"
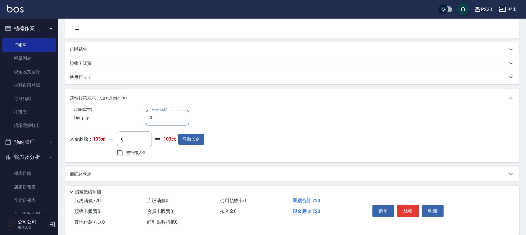
drag, startPoint x: 163, startPoint y: 117, endPoint x: 147, endPoint y: 121, distance: 16.2
click at [147, 121] on input "0" at bounding box center [168, 118] width 44 height 16
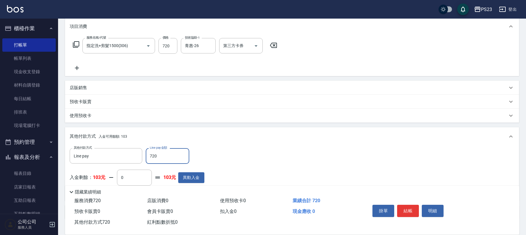
scroll to position [116, 0]
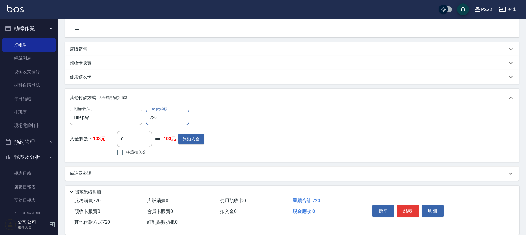
type input "720"
drag, startPoint x: 87, startPoint y: 171, endPoint x: 92, endPoint y: 171, distance: 4.4
click at [88, 171] on p "備註及來源" at bounding box center [81, 174] width 22 height 6
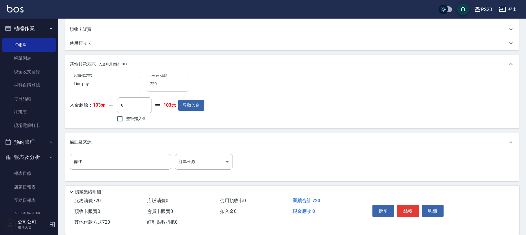
scroll to position [150, 0]
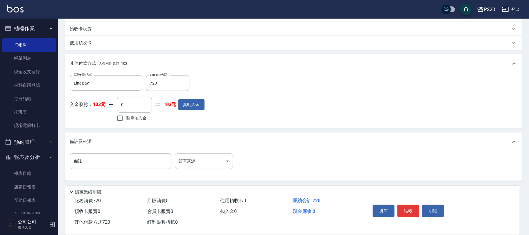
click at [204, 160] on body "PS23 登出 櫃檯作業 打帳單 帳單列表 現金收支登錄 材料自購登錄 每日結帳 排班表 現場電腦打卡 預約管理 預約管理 單日預約紀錄 單週預約紀錄 報表及…" at bounding box center [264, 42] width 529 height 385
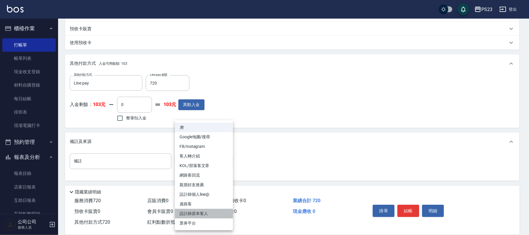
click at [199, 209] on li "設計師原本客人" at bounding box center [204, 214] width 58 height 10
type input "設計師原本客人"
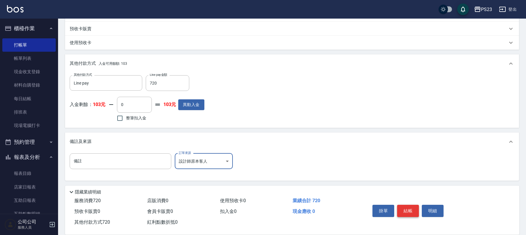
click at [407, 209] on button "結帳" at bounding box center [408, 211] width 22 height 12
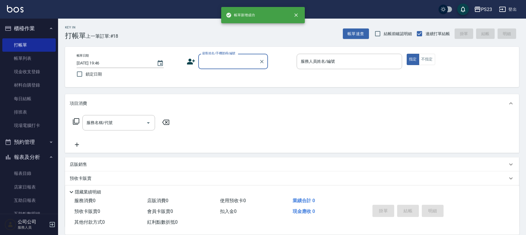
scroll to position [0, 0]
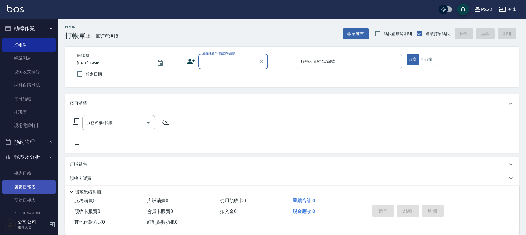
click at [35, 186] on link "店家日報表" at bounding box center [28, 186] width 53 height 13
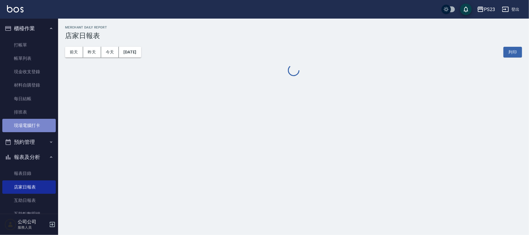
click at [43, 125] on link "現場電腦打卡" at bounding box center [28, 125] width 53 height 13
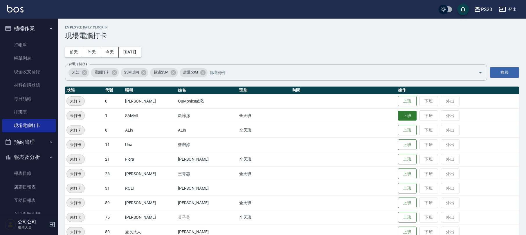
click at [398, 113] on button "上班" at bounding box center [407, 116] width 19 height 10
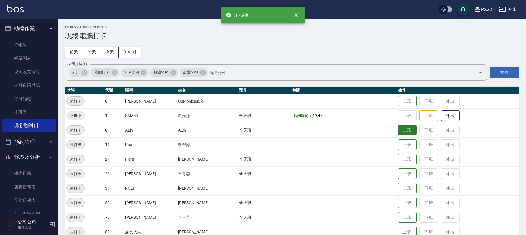
click at [400, 127] on button "上班" at bounding box center [407, 130] width 19 height 10
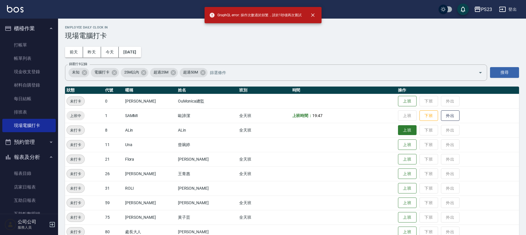
click at [398, 128] on button "上班" at bounding box center [407, 130] width 19 height 10
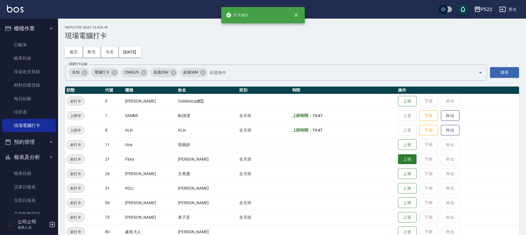
click at [398, 159] on button "上班" at bounding box center [407, 159] width 19 height 10
click at [404, 175] on button "上班" at bounding box center [407, 174] width 19 height 10
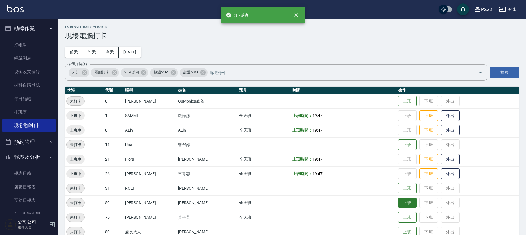
click at [400, 204] on button "上班" at bounding box center [407, 203] width 19 height 10
click at [399, 218] on button "上班" at bounding box center [407, 217] width 19 height 10
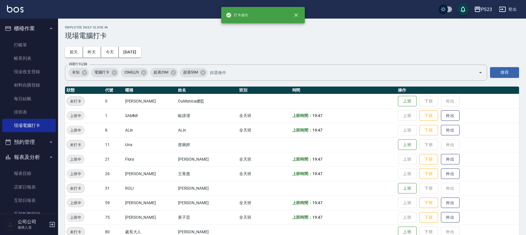
scroll to position [26, 0]
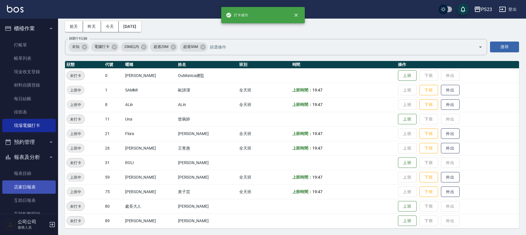
click at [28, 186] on link "店家日報表" at bounding box center [28, 186] width 53 height 13
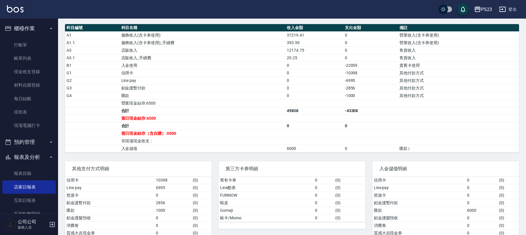
scroll to position [221, 0]
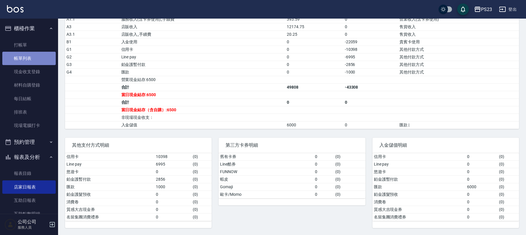
click at [35, 62] on link "帳單列表" at bounding box center [28, 58] width 53 height 13
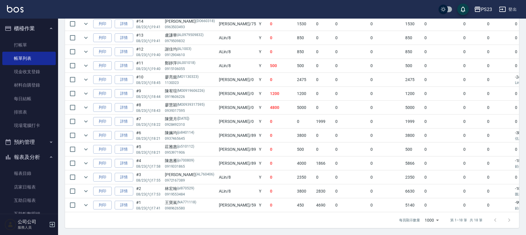
scroll to position [68, 0]
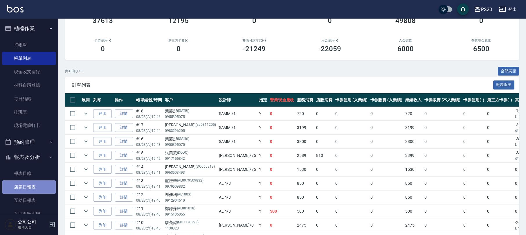
click at [31, 186] on link "店家日報表" at bounding box center [28, 186] width 53 height 13
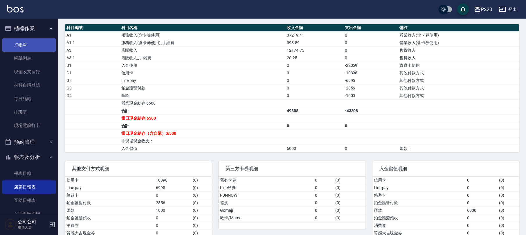
scroll to position [77, 0]
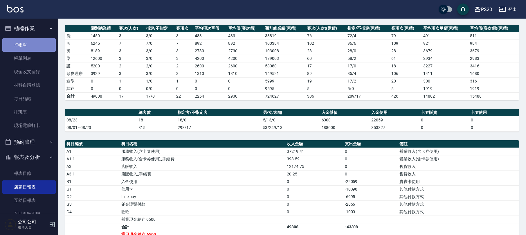
click at [35, 43] on link "打帳單" at bounding box center [28, 44] width 53 height 13
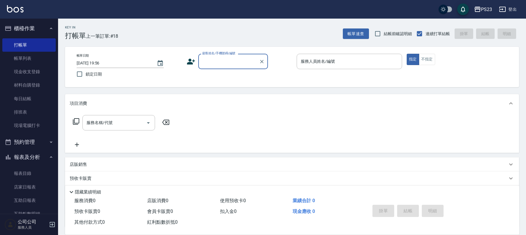
click at [241, 63] on input "顧客姓名/手機號碼/編號" at bounding box center [229, 61] width 56 height 10
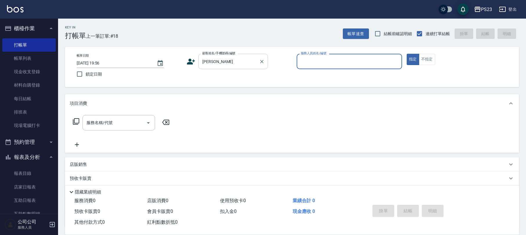
click at [229, 63] on input "[PERSON_NAME]" at bounding box center [229, 61] width 56 height 10
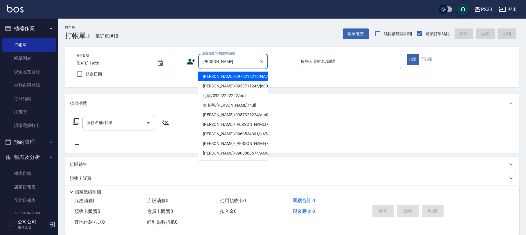
click at [235, 79] on li "[PERSON_NAME]/0970216219/NA710403" at bounding box center [233, 77] width 70 height 10
type input "[PERSON_NAME]/0970216219/NA710403"
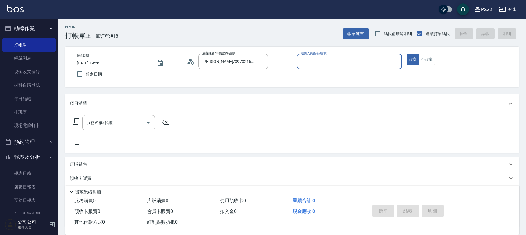
type input "Nanako-59"
click at [120, 119] on input "服務名稱/代號" at bounding box center [114, 123] width 59 height 10
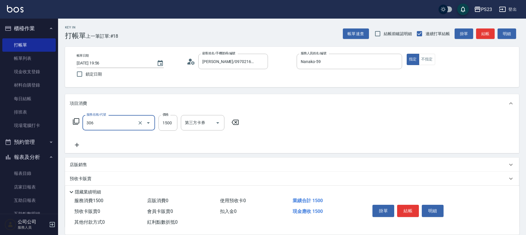
type input "指定洗+剪髮1500(306)"
type input "720"
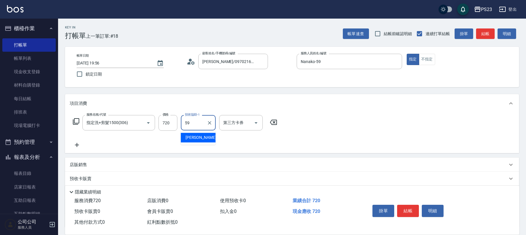
click at [190, 136] on span "Nanako -59" at bounding box center [204, 137] width 37 height 6
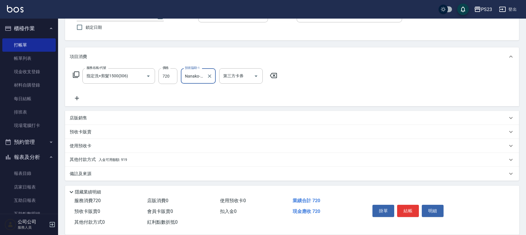
type input "Nanako-59"
click at [88, 171] on p "備註及來源" at bounding box center [81, 174] width 22 height 6
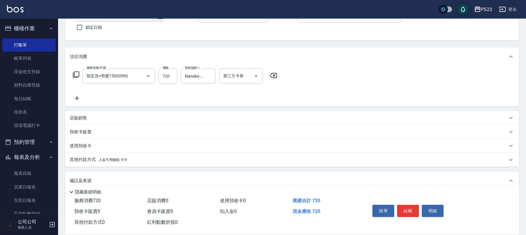
scroll to position [86, 0]
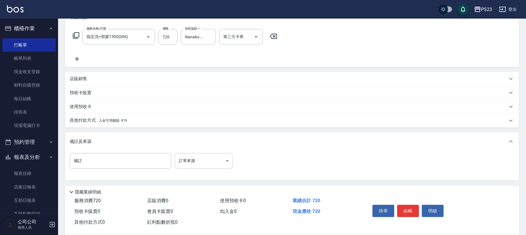
click at [203, 160] on body "PS23 登出 櫃檯作業 打帳單 帳單列表 現金收支登錄 材料自購登錄 每日結帳 排班表 現場電腦打卡 預約管理 預約管理 單日預約紀錄 單週預約紀錄 報表及…" at bounding box center [263, 74] width 526 height 321
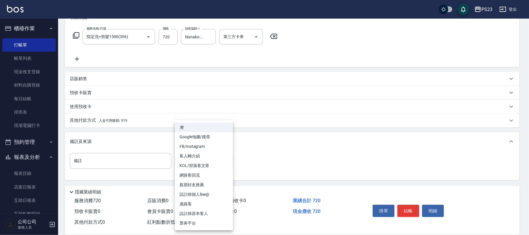
click at [206, 211] on li "設計師原本客人" at bounding box center [204, 214] width 58 height 10
type input "設計師原本客人"
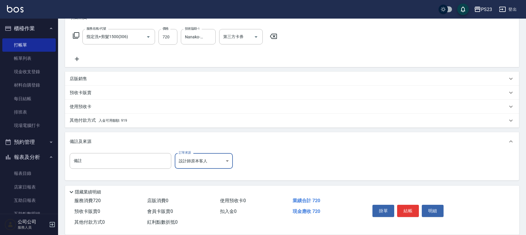
click at [121, 122] on span "入金可用餘額: 919" at bounding box center [113, 121] width 28 height 4
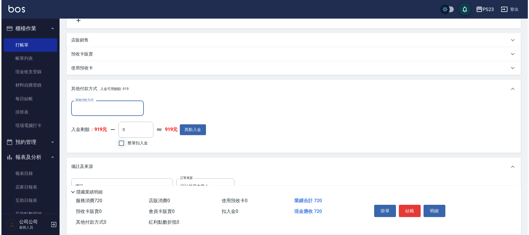
scroll to position [149, 0]
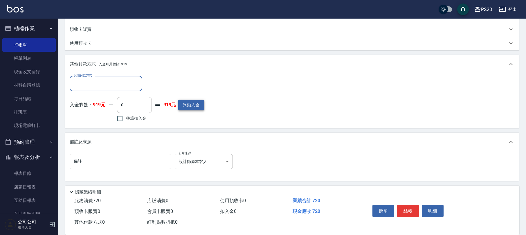
click at [193, 103] on button "異動入金" at bounding box center [191, 105] width 26 height 11
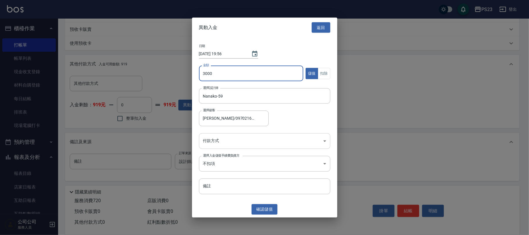
type input "3000"
click at [231, 145] on body "PS23 登出 櫃檯作業 打帳單 帳單列表 現金收支登錄 材料自購登錄 每日結帳 排班表 現場電腦打卡 預約管理 預約管理 單日預約紀錄 單週預約紀錄 報表及…" at bounding box center [264, 43] width 529 height 385
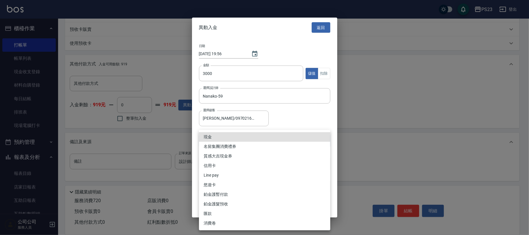
click at [235, 137] on li "現金" at bounding box center [264, 137] width 131 height 10
type input "現金"
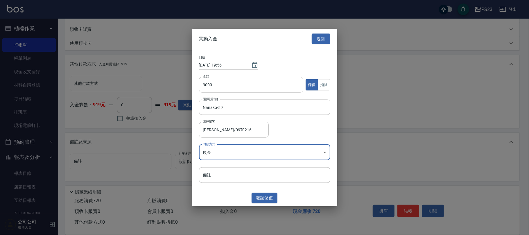
drag, startPoint x: 263, startPoint y: 195, endPoint x: 257, endPoint y: 190, distance: 7.6
click at [262, 195] on button "確認 儲值" at bounding box center [265, 198] width 26 height 11
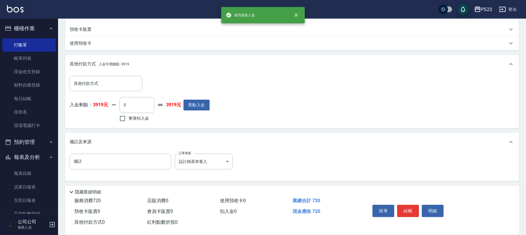
click at [128, 116] on input "整筆扣入金" at bounding box center [122, 118] width 12 height 12
checkbox input "true"
type input "720"
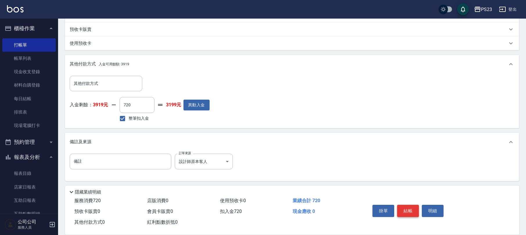
click at [410, 210] on button "結帳" at bounding box center [408, 211] width 22 height 12
type input "[DATE] 19:57"
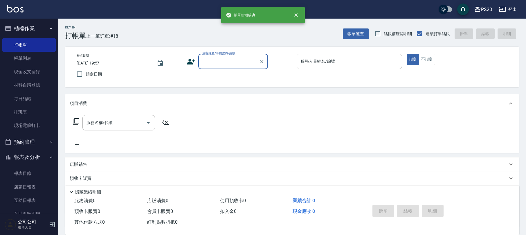
scroll to position [0, 0]
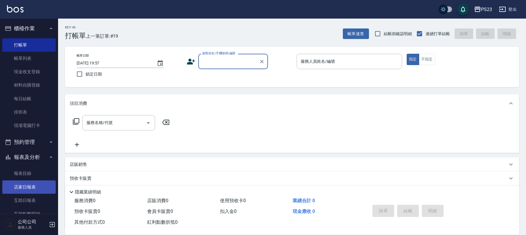
click at [33, 183] on link "店家日報表" at bounding box center [28, 186] width 53 height 13
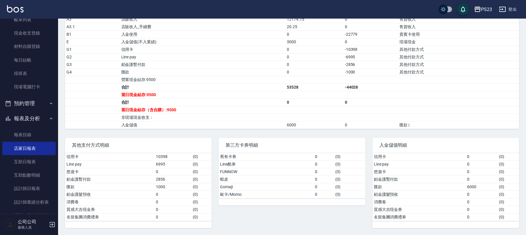
scroll to position [103, 0]
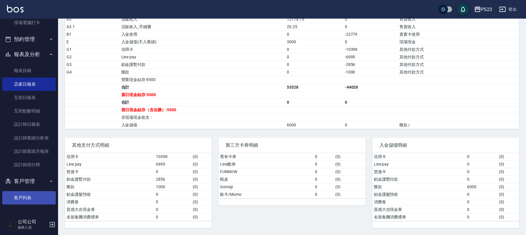
click at [32, 196] on link "客戶列表" at bounding box center [28, 197] width 53 height 13
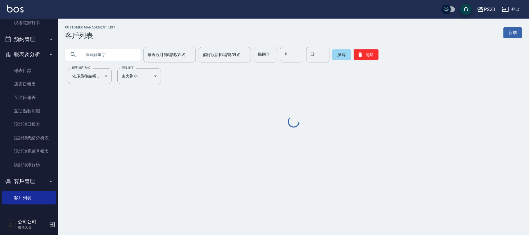
drag, startPoint x: 94, startPoint y: 52, endPoint x: 89, endPoint y: 49, distance: 6.5
click at [94, 53] on input "text" at bounding box center [108, 55] width 55 height 16
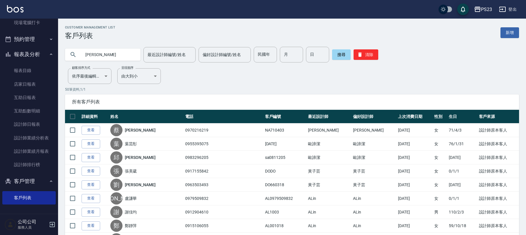
type input "[PERSON_NAME]"
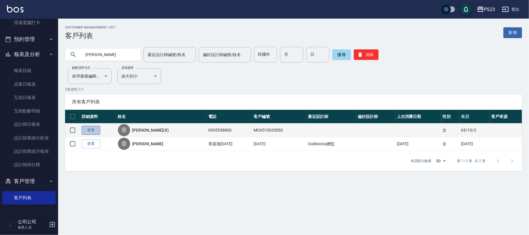
click at [91, 130] on link "查看" at bounding box center [91, 130] width 19 height 9
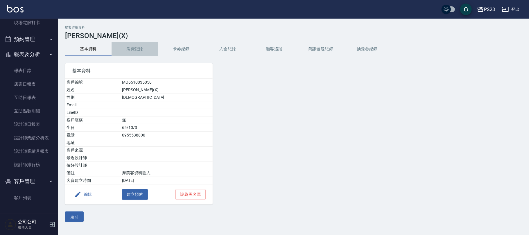
click at [134, 51] on button "消費記錄" at bounding box center [135, 49] width 46 height 14
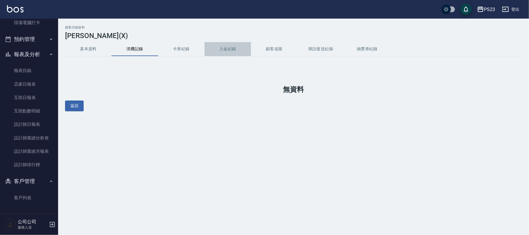
click at [233, 44] on button "入金紀錄" at bounding box center [227, 49] width 46 height 14
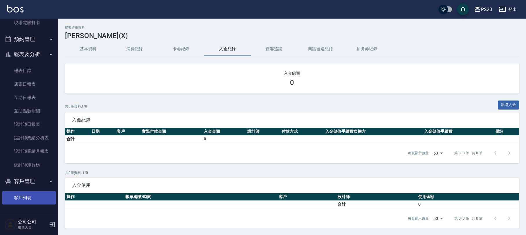
click at [24, 196] on link "客戶列表" at bounding box center [28, 197] width 53 height 13
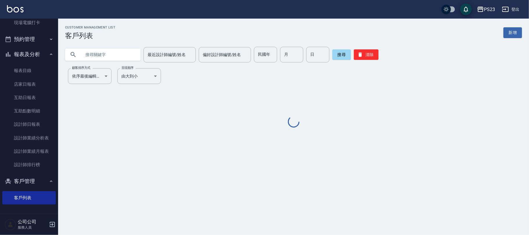
click at [89, 46] on div "最近設計師編號/姓名 最近設計師編號/姓名 偏好設計師編號/姓名 偏好設計師編號/姓名 民國年 民國年 月 月 日 日 搜尋 清除" at bounding box center [290, 51] width 464 height 23
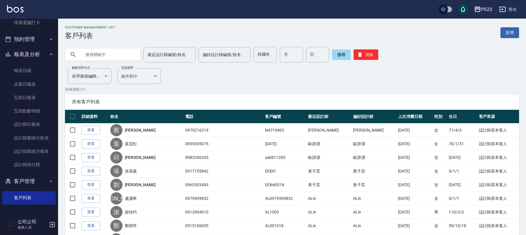
click at [94, 57] on input "text" at bounding box center [108, 55] width 55 height 16
type input "[PERSON_NAME]"
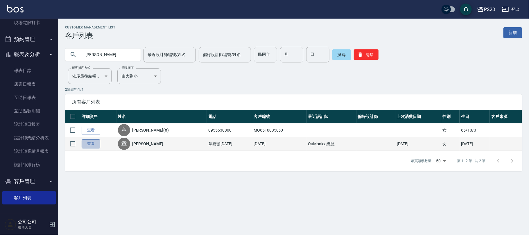
click at [89, 142] on link "查看" at bounding box center [91, 143] width 19 height 9
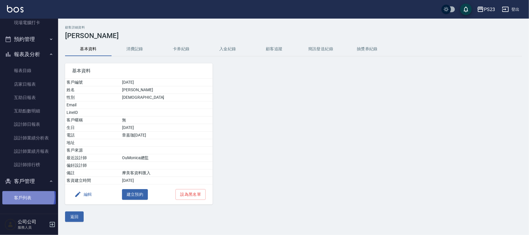
click at [27, 196] on link "客戶列表" at bounding box center [28, 197] width 53 height 13
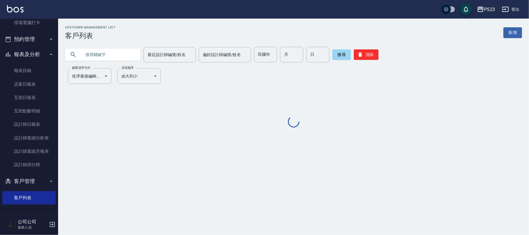
click at [106, 56] on input "text" at bounding box center [108, 55] width 55 height 16
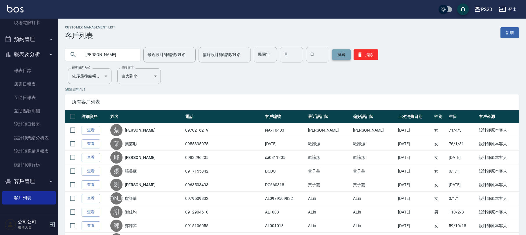
type input "[PERSON_NAME]"
click at [343, 51] on button "搜尋" at bounding box center [341, 54] width 19 height 10
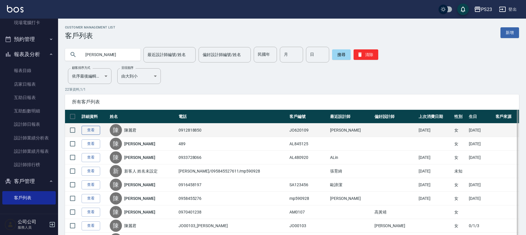
click at [96, 129] on link "查看" at bounding box center [91, 130] width 19 height 9
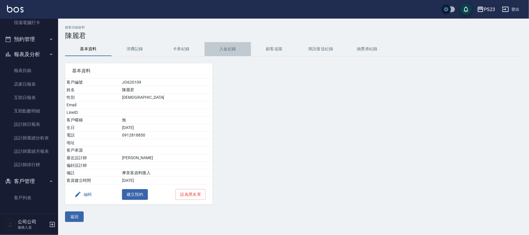
click at [229, 48] on button "入金紀錄" at bounding box center [227, 49] width 46 height 14
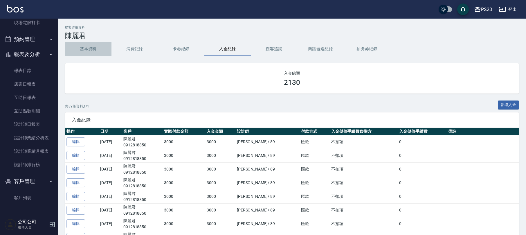
click at [85, 49] on button "基本資料" at bounding box center [88, 49] width 46 height 14
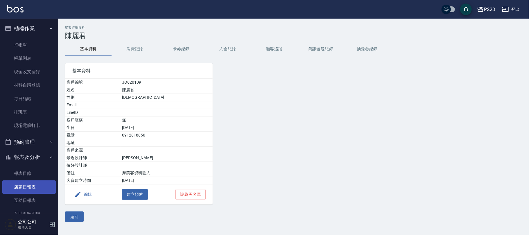
click at [31, 193] on link "店家日報表" at bounding box center [28, 186] width 53 height 13
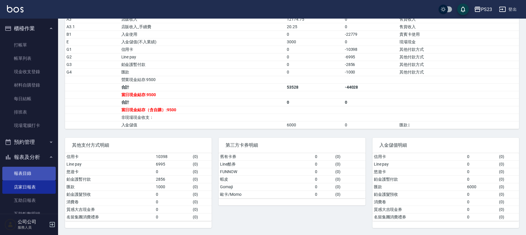
scroll to position [103, 0]
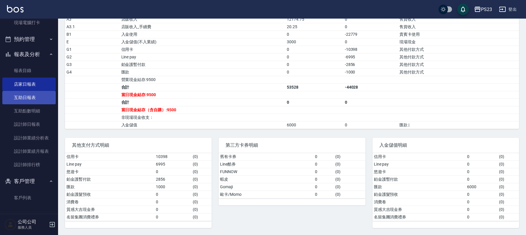
click at [30, 97] on link "互助日報表" at bounding box center [28, 97] width 53 height 13
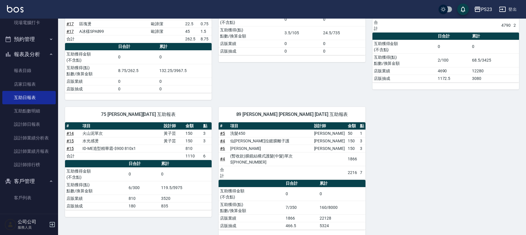
scroll to position [186, 0]
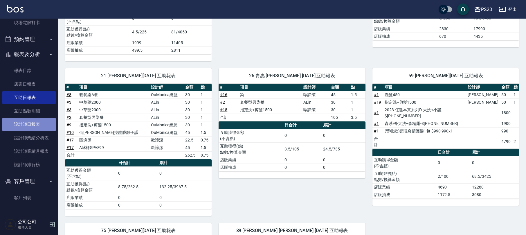
click at [33, 126] on link "設計師日報表" at bounding box center [28, 124] width 53 height 13
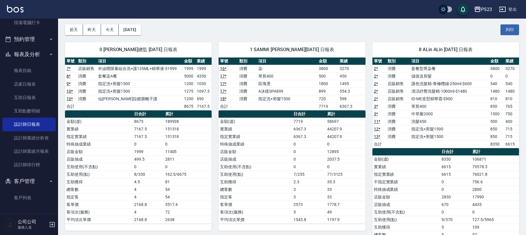
scroll to position [177, 0]
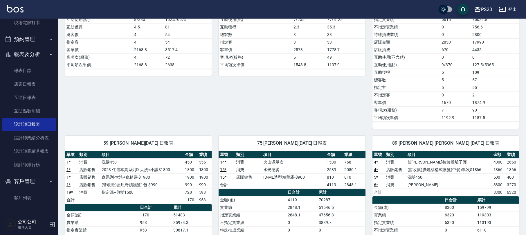
click at [54, 225] on icon "button" at bounding box center [52, 224] width 7 height 7
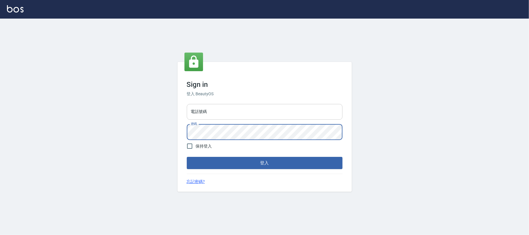
click at [250, 107] on input "電話號碼" at bounding box center [265, 112] width 156 height 16
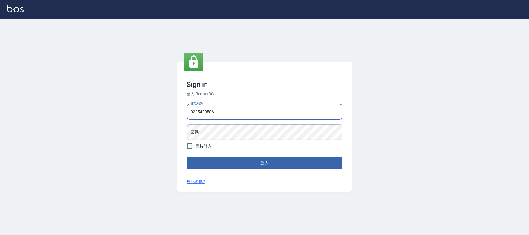
type input "0225420586"
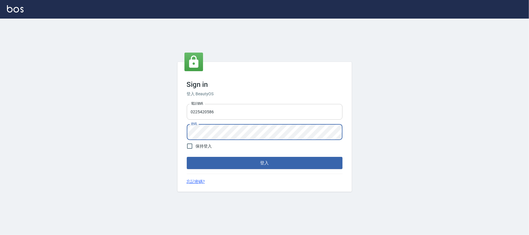
click at [187, 157] on button "登入" at bounding box center [265, 163] width 156 height 12
